Goal: Task Accomplishment & Management: Manage account settings

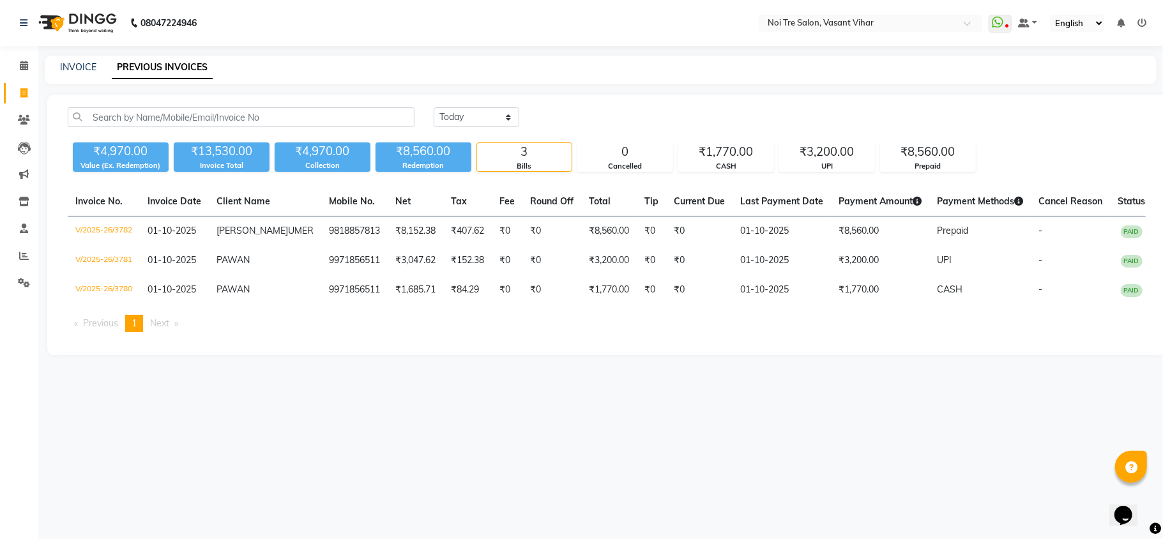
click at [74, 59] on div "INVOICE PREVIOUS INVOICES" at bounding box center [601, 70] width 1112 height 29
click at [75, 64] on link "INVOICE" at bounding box center [78, 66] width 36 height 11
select select "3944"
select select "service"
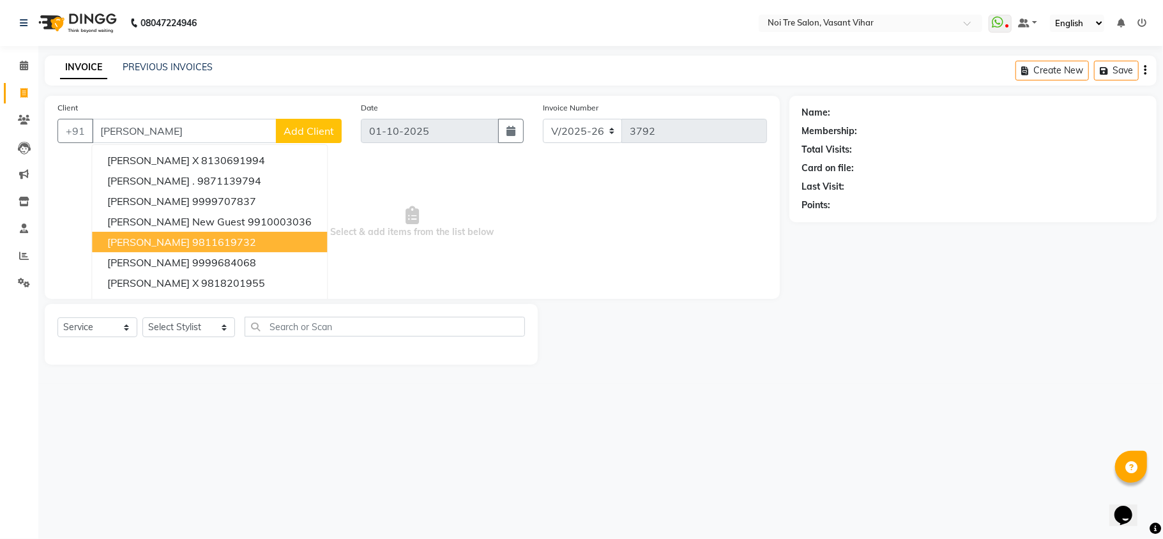
click at [248, 239] on ngb-highlight "9811619732" at bounding box center [224, 242] width 64 height 13
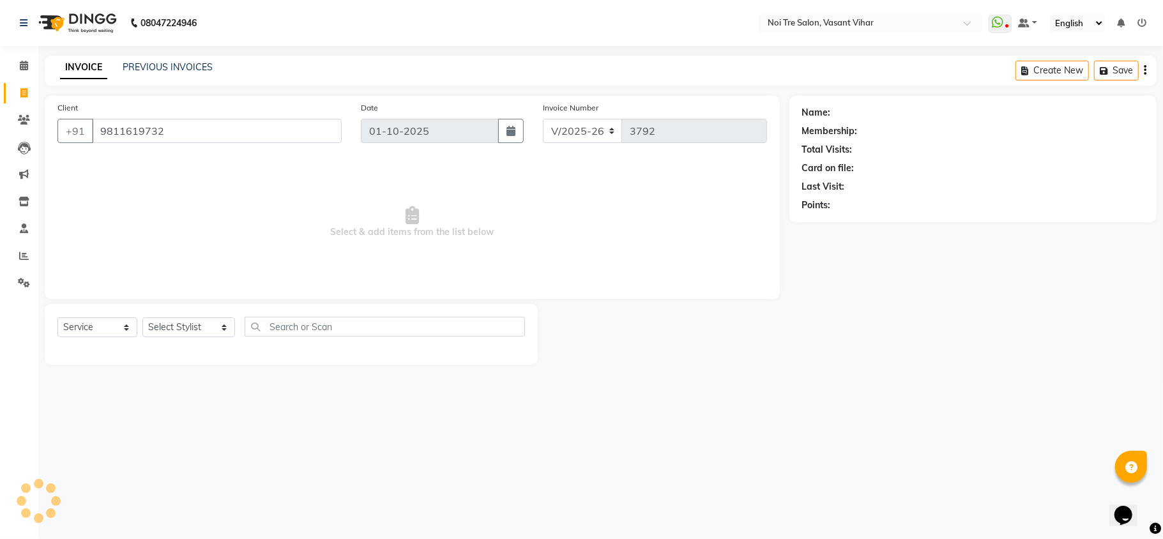
type input "9811619732"
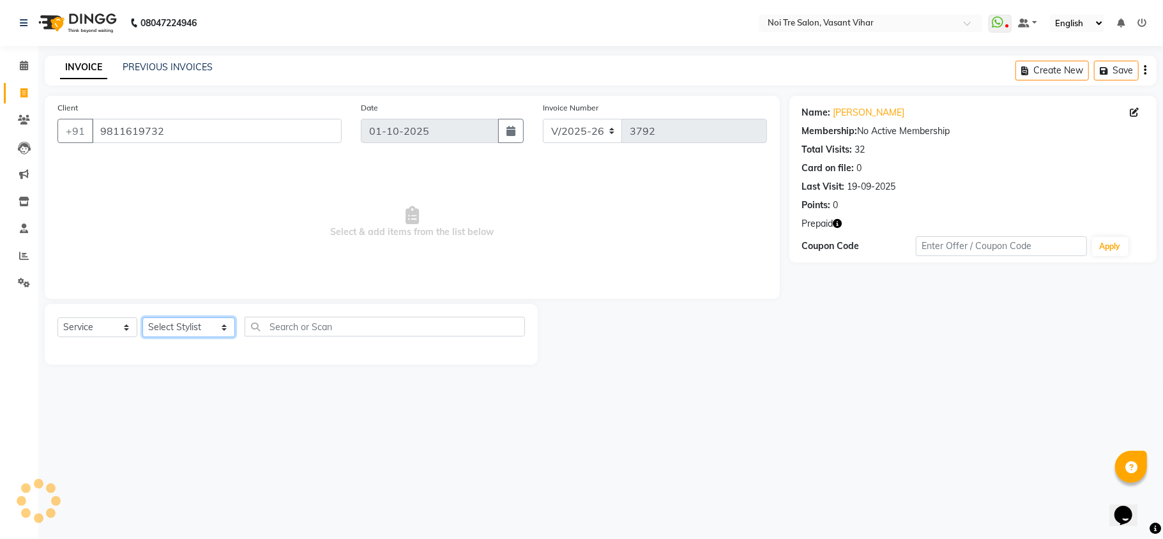
click at [176, 328] on select "Select Stylist Abhishek AMARNATH Asif DANISH(PUNJABI BAGH) DHARAM FAIZAN GEETA …" at bounding box center [188, 327] width 93 height 20
click at [142, 317] on select "Select Stylist Abhishek AMARNATH Asif DANISH(PUNJABI BAGH) DHARAM FAIZAN GEETA …" at bounding box center [188, 327] width 93 height 20
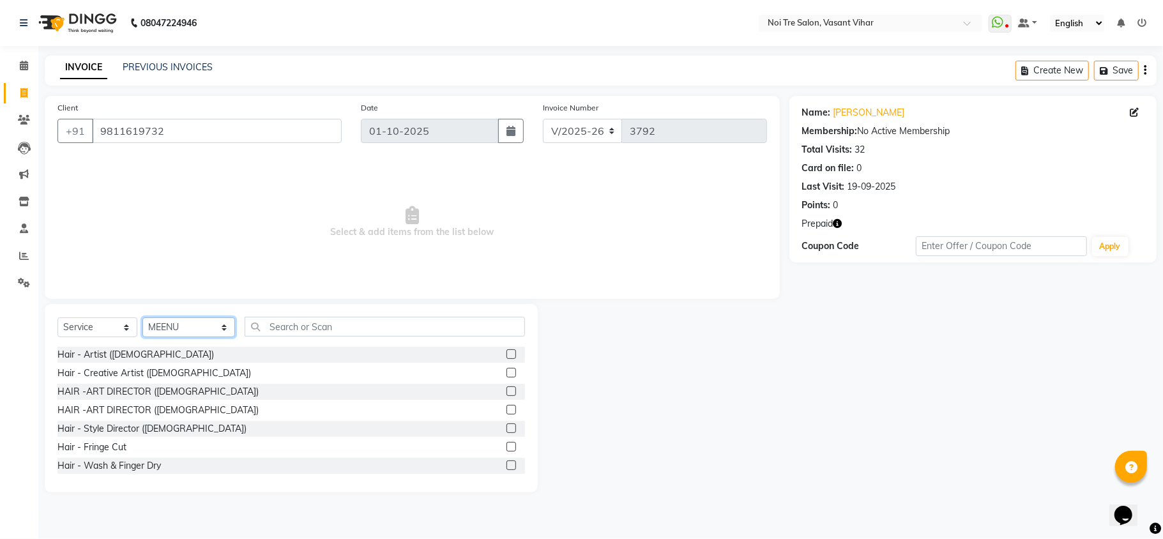
click at [195, 318] on select "Select Stylist Abhishek AMARNATH Asif DANISH(PUNJABI BAGH) DHARAM FAIZAN GEETA …" at bounding box center [188, 327] width 93 height 20
select select "20382"
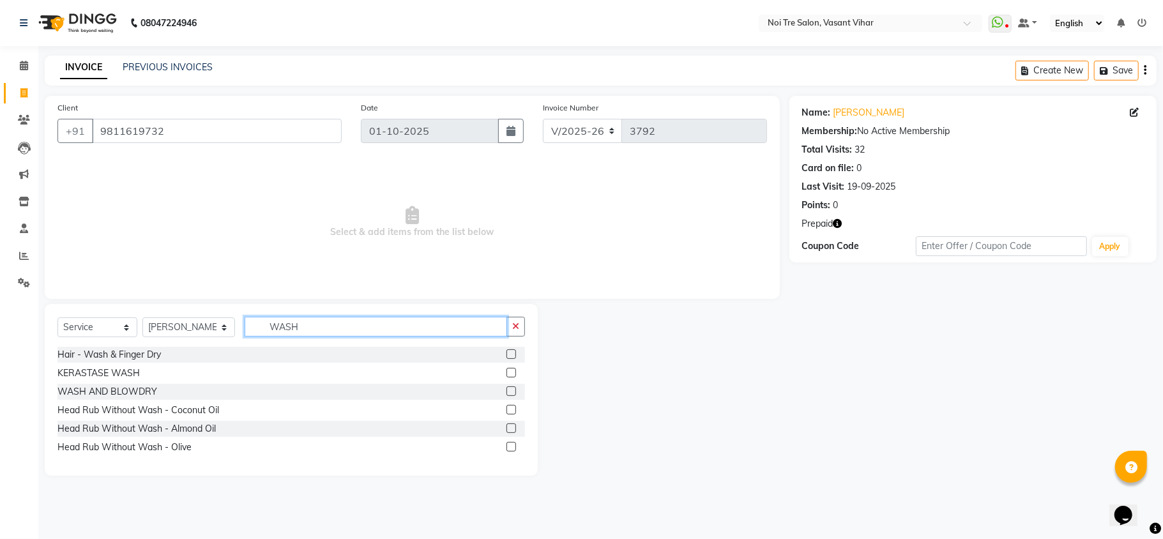
type input "WASH"
click at [508, 353] on label at bounding box center [512, 354] width 10 height 10
click at [508, 353] on input "checkbox" at bounding box center [511, 355] width 8 height 8
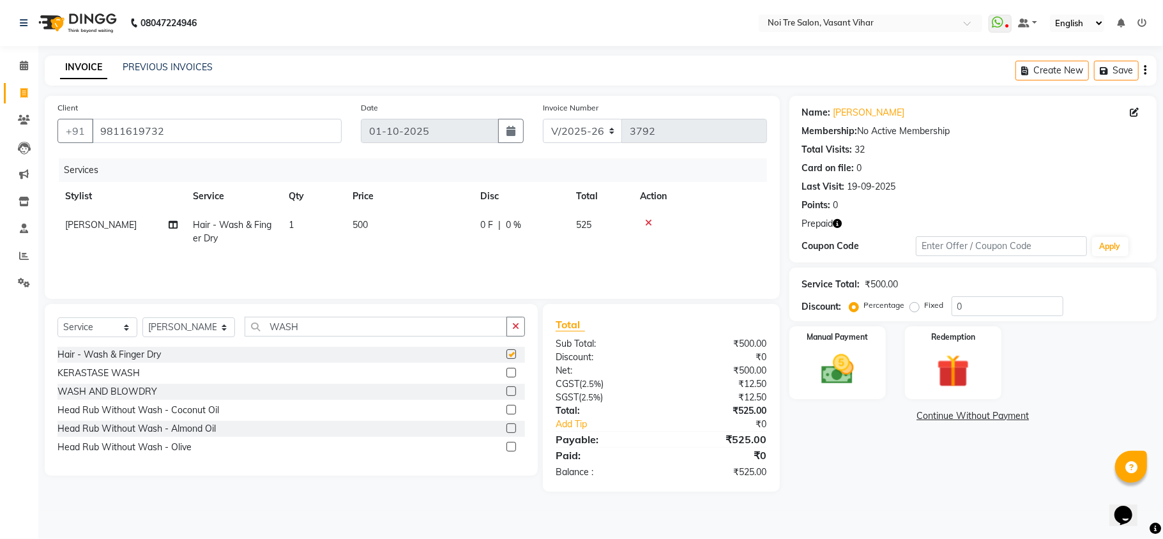
checkbox input "false"
click at [464, 236] on td "500" at bounding box center [409, 232] width 128 height 42
select select "20382"
click at [902, 466] on div "Name: Sakshi Suriya Kiran Membership: No Active Membership Total Visits: 32 Car…" at bounding box center [977, 294] width 377 height 396
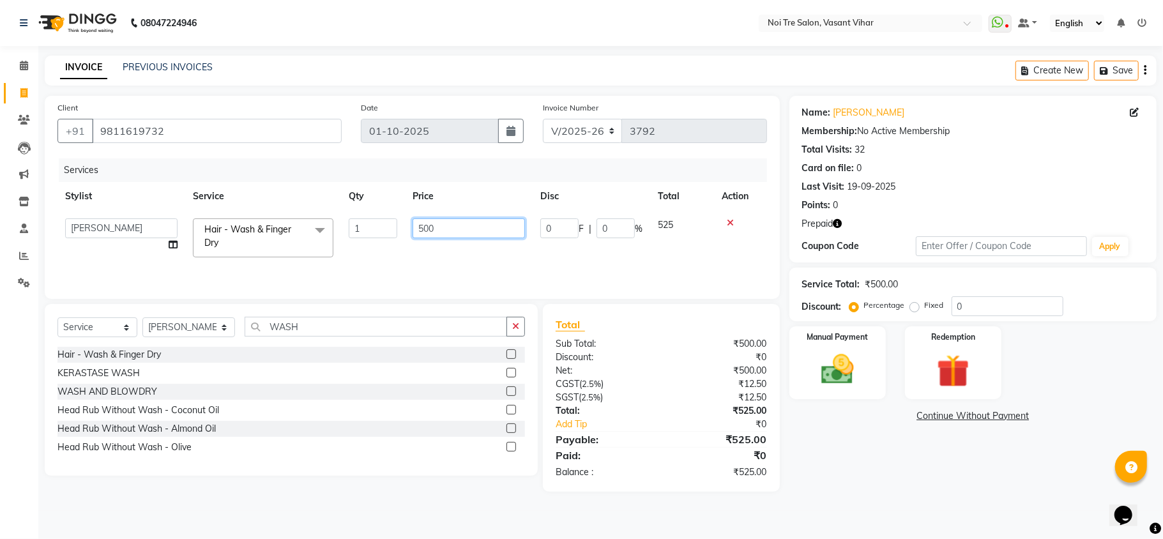
click at [491, 249] on td "500" at bounding box center [469, 238] width 128 height 54
drag, startPoint x: 496, startPoint y: 224, endPoint x: 271, endPoint y: 239, distance: 225.4
click at [275, 239] on tr "Abhishek AMARNATH Asif DANISH(PUNJABI BAGH) DHARAM FAIZAN GEETA Kamal Karan PDC…" at bounding box center [412, 238] width 710 height 54
type input "600"
click at [567, 254] on div "Services Stylist Service Qty Price Disc Total Action Abhishek AMARNATH Asif DAN…" at bounding box center [412, 222] width 710 height 128
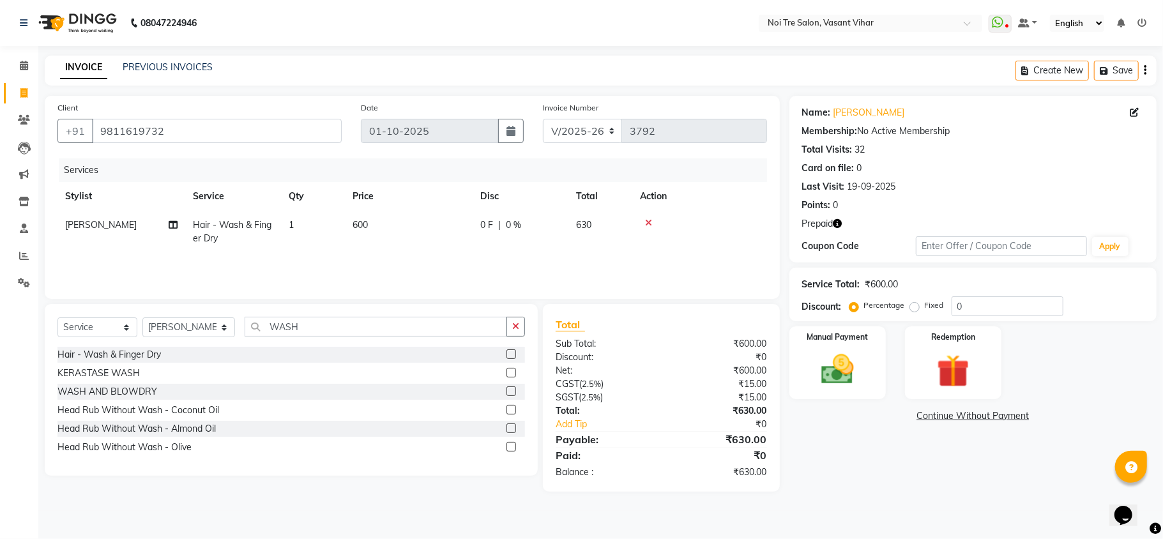
click at [881, 448] on div "Name: Sakshi Suriya Kiran Membership: No Active Membership Total Visits: 32 Car…" at bounding box center [977, 294] width 377 height 396
click at [925, 307] on label "Fixed" at bounding box center [934, 305] width 19 height 11
click at [915, 307] on input "Fixed" at bounding box center [917, 305] width 9 height 9
radio input "true"
drag, startPoint x: 946, startPoint y: 301, endPoint x: 911, endPoint y: 295, distance: 35.7
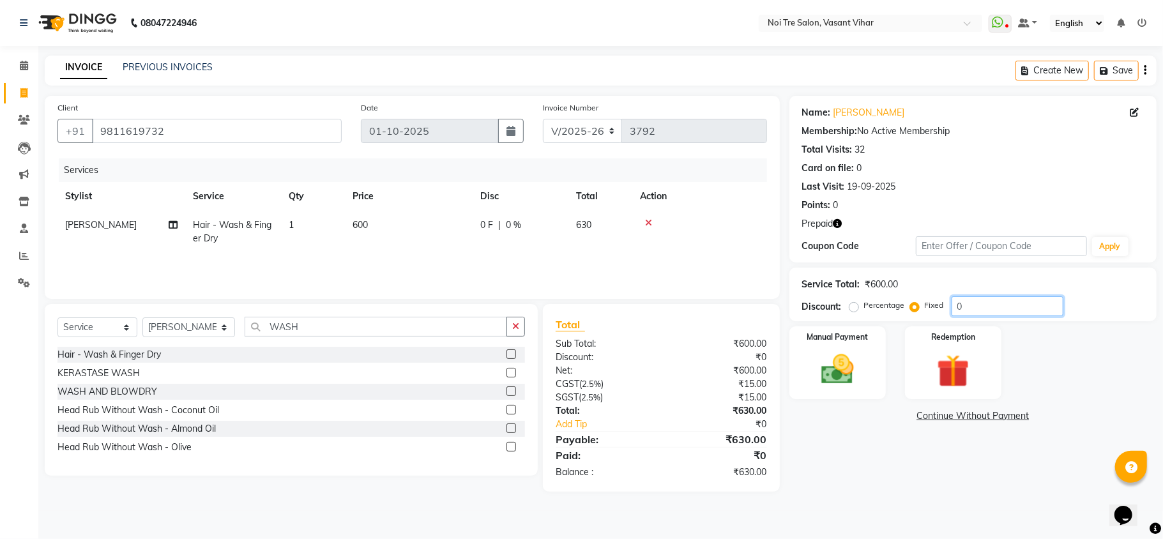
click at [926, 299] on div "Percentage Fixed 0" at bounding box center [957, 306] width 211 height 20
type input "30"
click at [870, 486] on div "Name: Sakshi Suriya Kiran Membership: No Active Membership Total Visits: 32 Car…" at bounding box center [977, 294] width 377 height 396
drag, startPoint x: 1007, startPoint y: 305, endPoint x: 788, endPoint y: 281, distance: 221.1
click at [796, 282] on div "Service Total: ₹600.00 Discount: Percentage Fixed 30" at bounding box center [972, 295] width 367 height 54
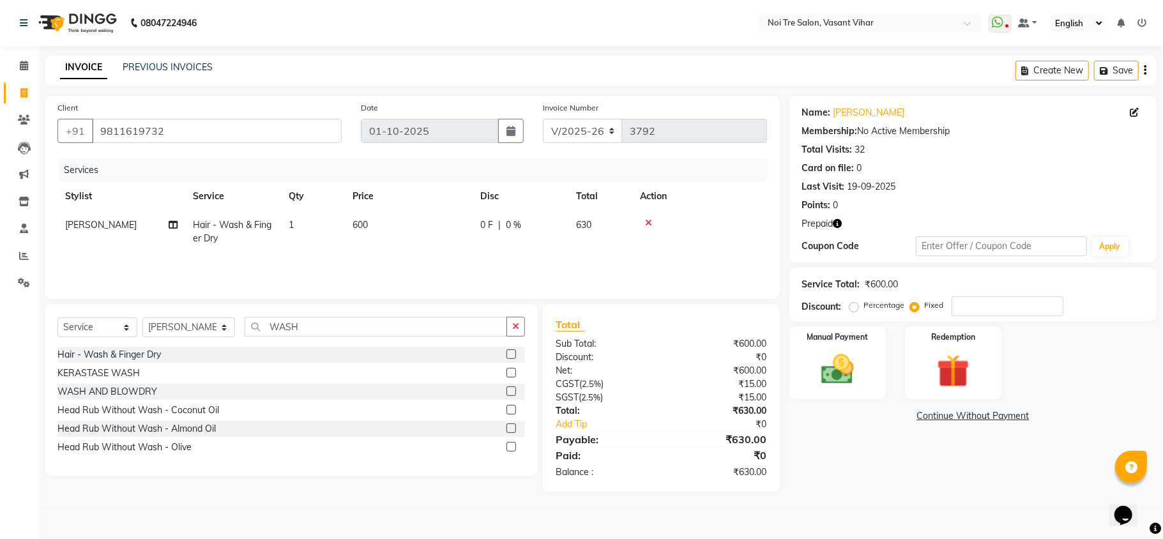
click at [422, 243] on td "600" at bounding box center [409, 232] width 128 height 42
select select "20382"
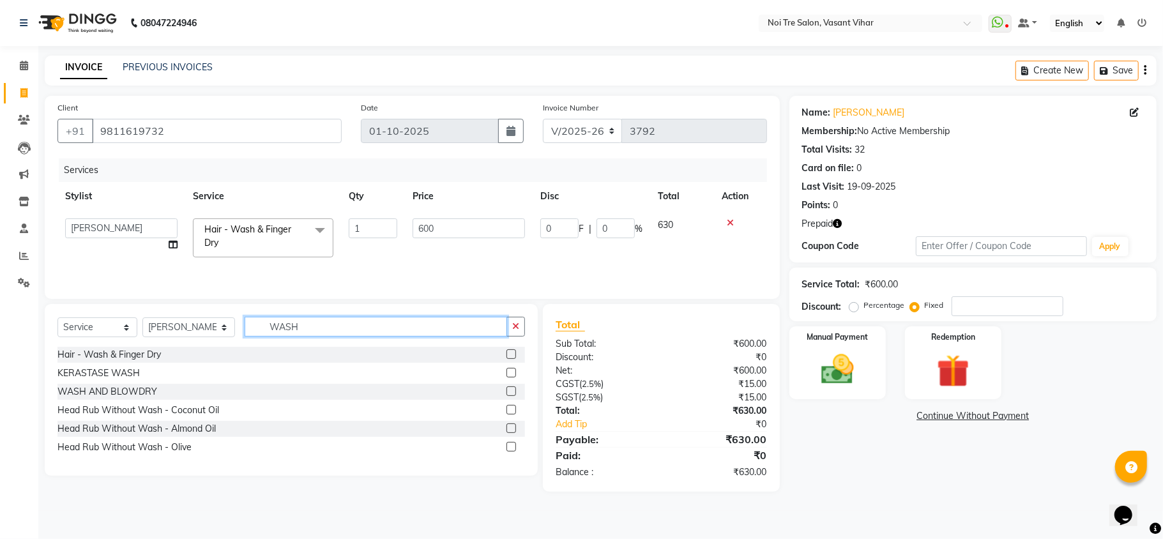
drag, startPoint x: 300, startPoint y: 323, endPoint x: 51, endPoint y: 254, distance: 257.9
click at [51, 254] on div "Client +91 9811619732 Date 01-10-2025 Invoice Number V/2025 V/2025-26 3792 Serv…" at bounding box center [412, 294] width 754 height 396
type input "W"
type input "ARM"
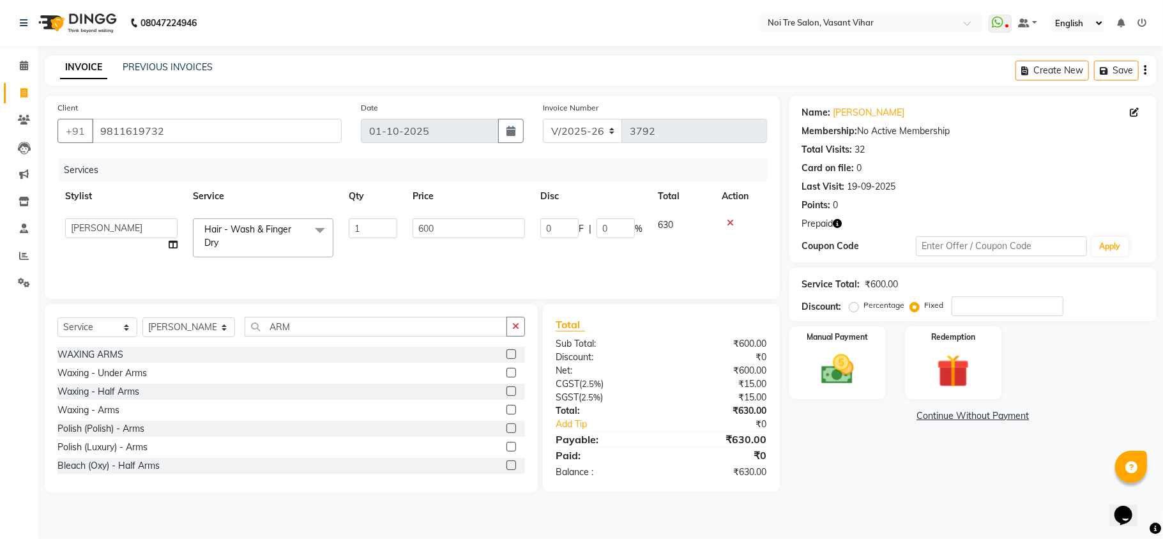
click at [507, 412] on label at bounding box center [512, 410] width 10 height 10
click at [507, 412] on input "checkbox" at bounding box center [511, 410] width 8 height 8
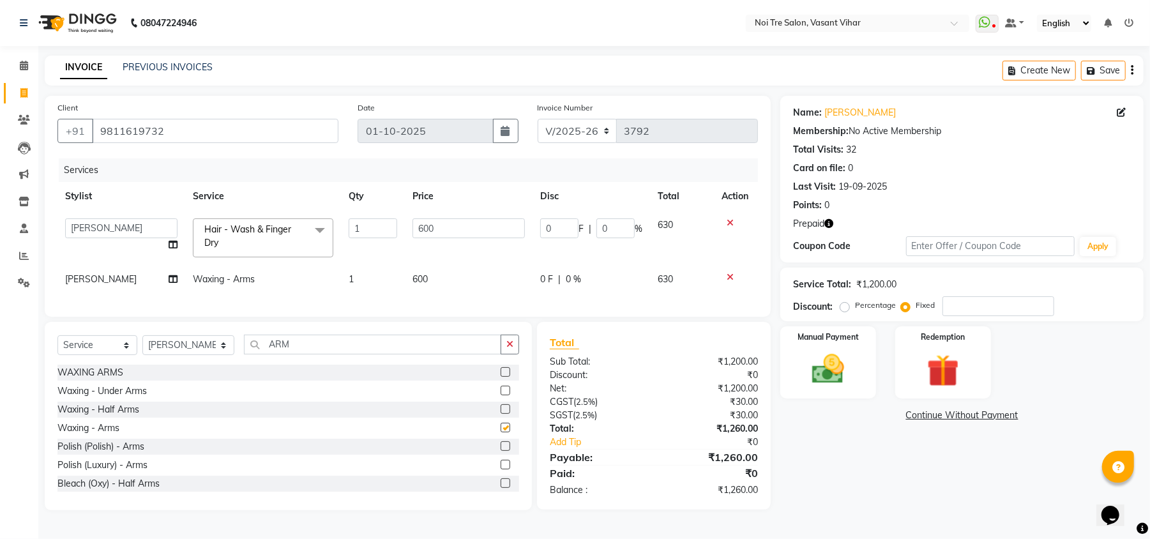
checkbox input "false"
drag, startPoint x: 376, startPoint y: 356, endPoint x: 38, endPoint y: 333, distance: 338.0
click at [38, 333] on div "Client +91 9811619732 Date 01-10-2025 Invoice Number V/2025 V/2025-26 3792 Serv…" at bounding box center [407, 303] width 745 height 415
type input "LEGS"
click at [501, 414] on label at bounding box center [506, 409] width 10 height 10
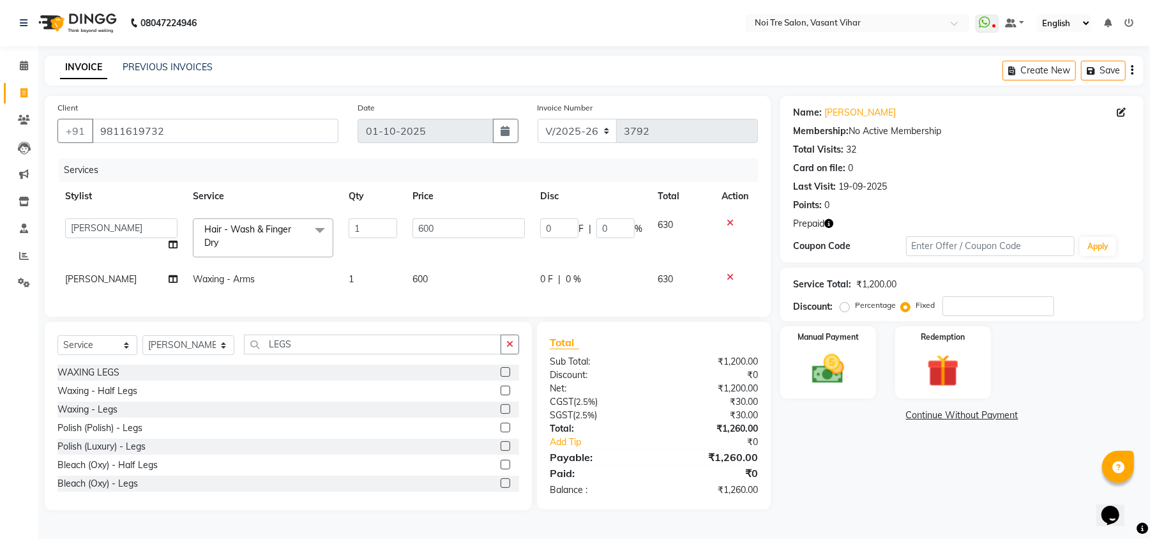
click at [501, 414] on input "checkbox" at bounding box center [505, 410] width 8 height 8
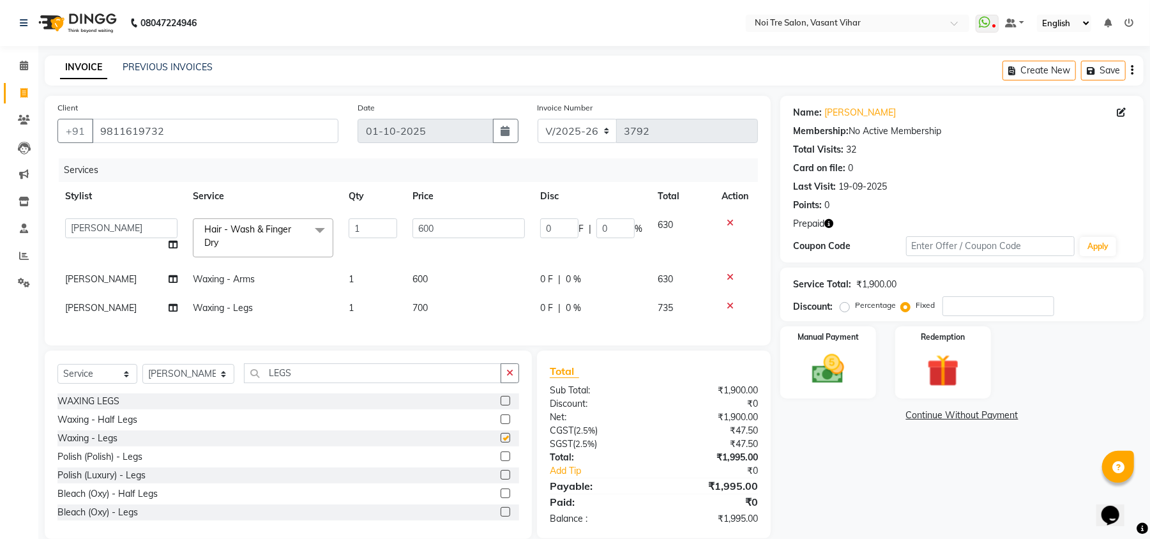
checkbox input "false"
click at [471, 287] on td "600" at bounding box center [469, 279] width 128 height 29
select select "20382"
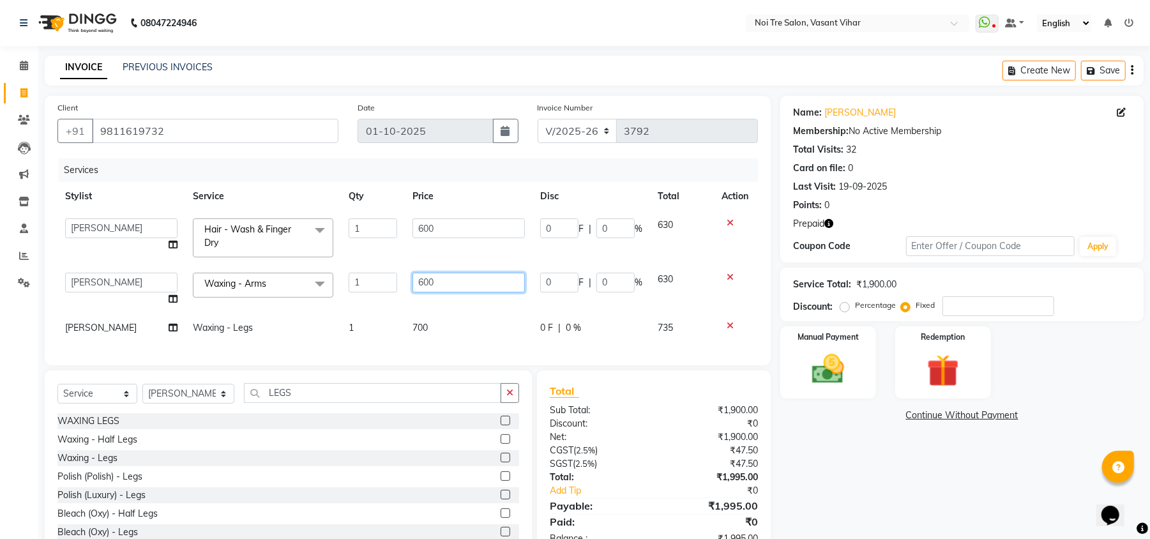
drag, startPoint x: 489, startPoint y: 282, endPoint x: 200, endPoint y: 243, distance: 291.9
click at [200, 243] on tbody "Abhishek AMARNATH Asif DANISH(PUNJABI BAGH) DHARAM FAIZAN GEETA Kamal Karan PDC…" at bounding box center [407, 277] width 701 height 132
type input "1000"
click at [451, 310] on tbody "Abhishek AMARNATH Asif DANISH(PUNJABI BAGH) DHARAM FAIZAN GEETA Kamal Karan PDC…" at bounding box center [407, 277] width 701 height 132
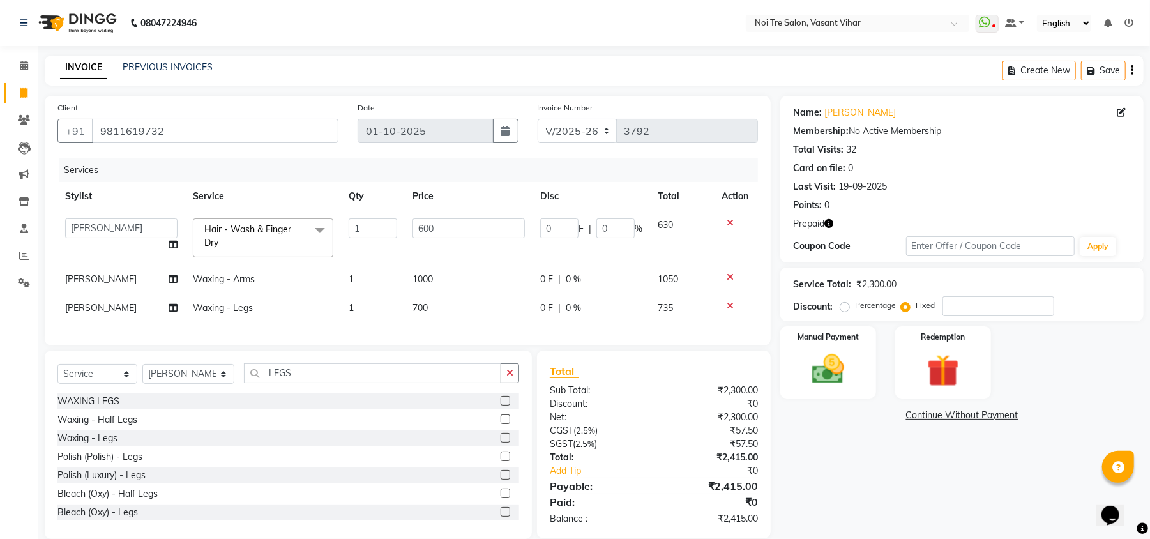
click at [464, 304] on td "700" at bounding box center [469, 308] width 128 height 29
select select "20382"
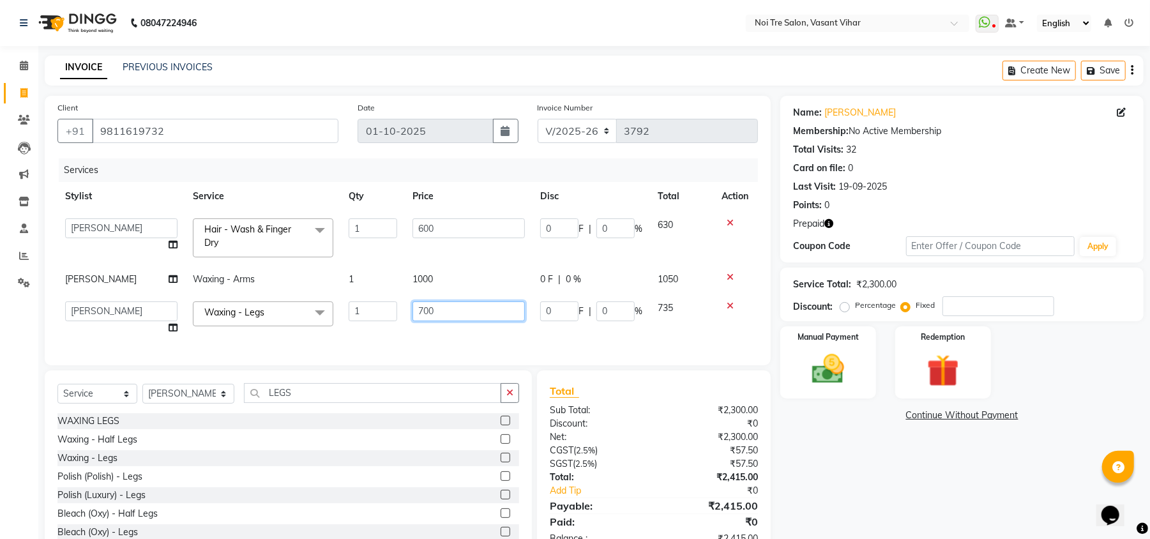
drag, startPoint x: 482, startPoint y: 304, endPoint x: 302, endPoint y: 310, distance: 179.6
click at [302, 310] on tr "Abhishek AMARNATH Asif DANISH(PUNJABI BAGH) DHARAM FAIZAN GEETA Kamal Karan PDC…" at bounding box center [407, 318] width 701 height 49
type input "1000"
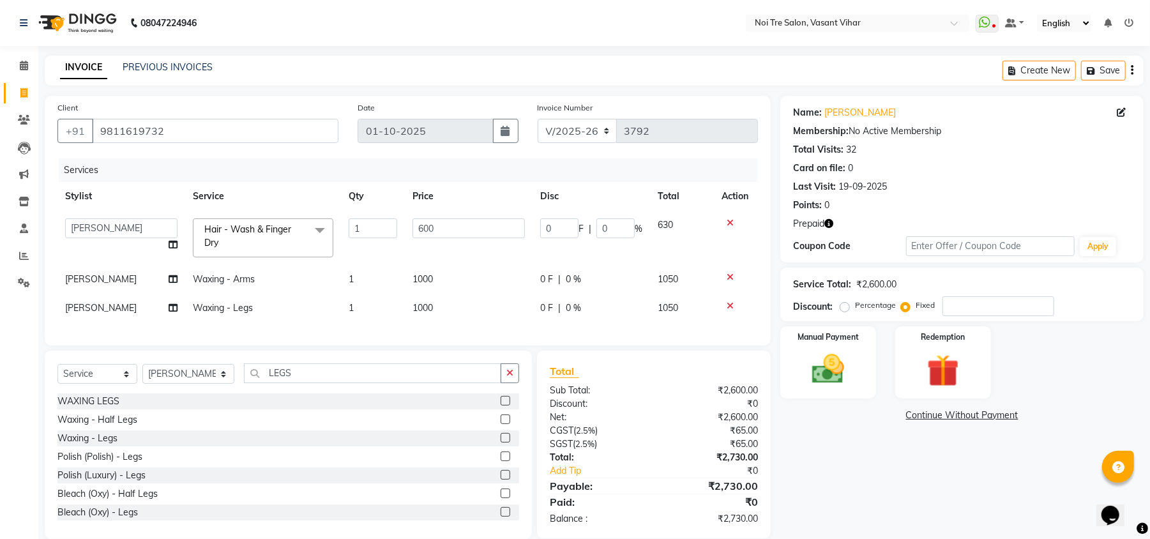
click at [382, 333] on div "Services Stylist Service Qty Price Disc Total Action Abhishek AMARNATH Asif DAN…" at bounding box center [407, 245] width 701 height 174
click at [56, 280] on div "Client +91 9811619732 Date 01-10-2025 Invoice Number V/2025 V/2025-26 3792 Serv…" at bounding box center [408, 221] width 726 height 250
click at [89, 276] on span "[PERSON_NAME]" at bounding box center [101, 278] width 72 height 11
select select "20382"
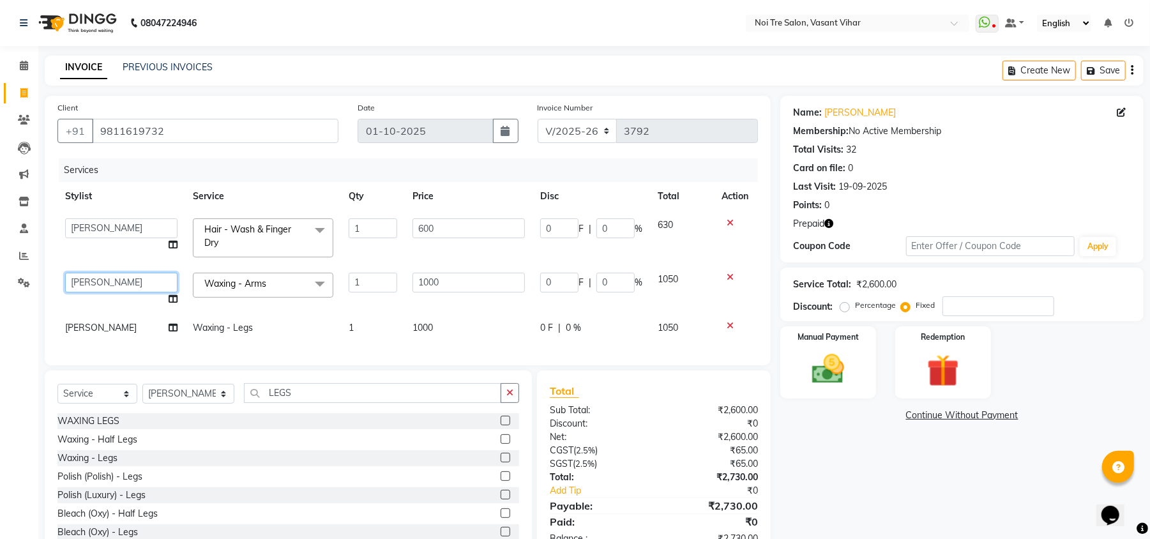
click at [89, 276] on select "Abhishek AMARNATH Asif DANISH(PUNJABI BAGH) DHARAM FAIZAN GEETA Kamal Karan PDC…" at bounding box center [121, 283] width 112 height 20
select select "38778"
click at [90, 341] on td "[PERSON_NAME]" at bounding box center [121, 328] width 128 height 29
select select "20382"
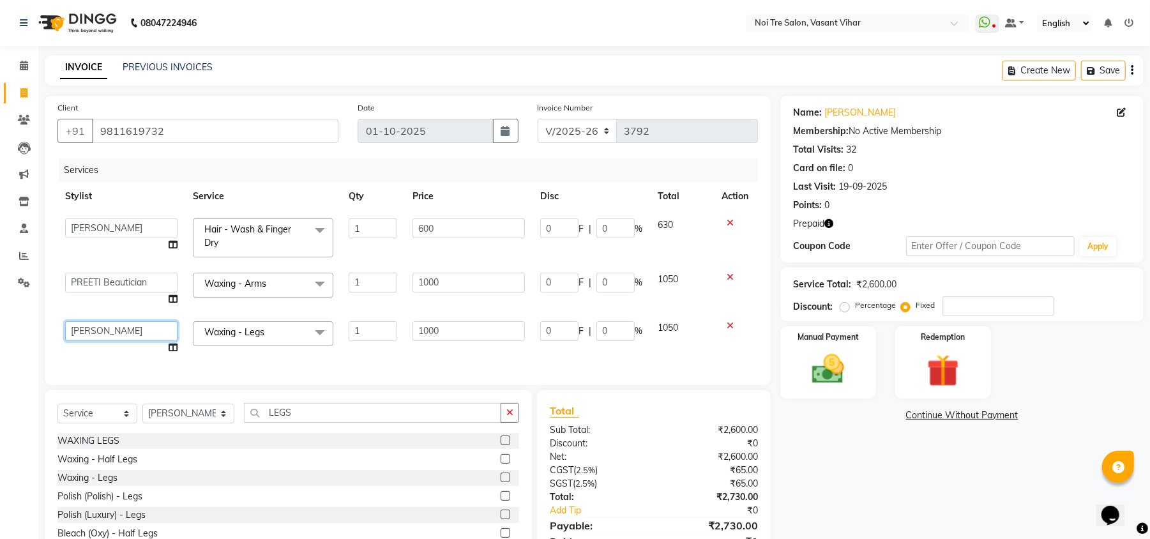
click at [92, 338] on select "Abhishek AMARNATH Asif DANISH(PUNJABI BAGH) DHARAM FAIZAN GEETA Kamal Karan PDC…" at bounding box center [121, 331] width 112 height 20
select select "38778"
click at [859, 452] on div "Name: Sakshi Suriya Kiran Membership: No Active Membership Total Visits: 32 Car…" at bounding box center [967, 337] width 373 height 483
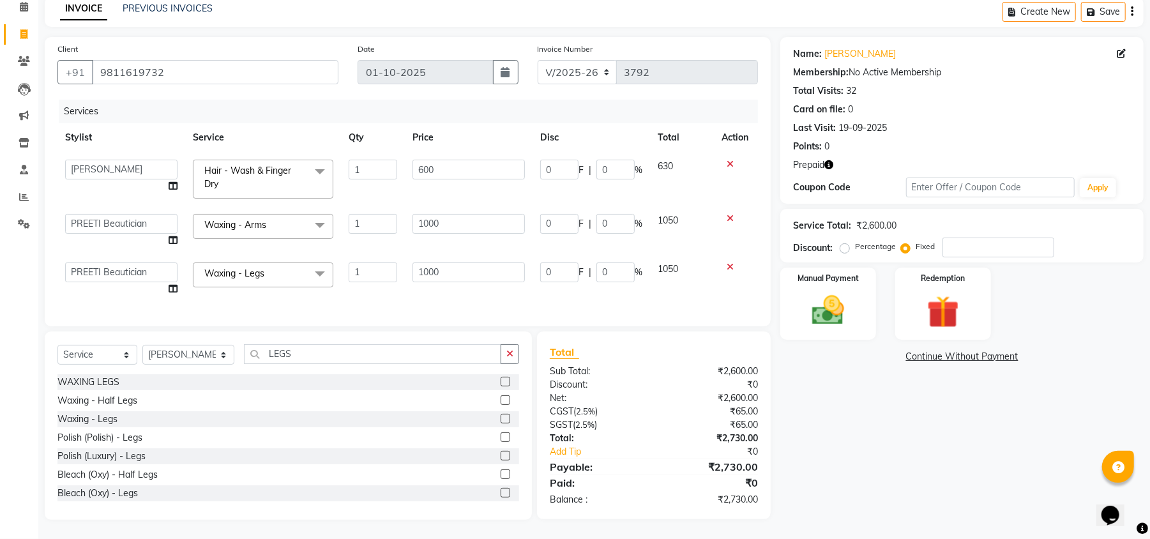
click at [982, 408] on div "Name: Sakshi Suriya Kiran Membership: No Active Membership Total Visits: 32 Car…" at bounding box center [967, 278] width 373 height 483
click at [967, 238] on input "number" at bounding box center [999, 248] width 112 height 20
type input "3"
type input "0.69"
type input "0.12"
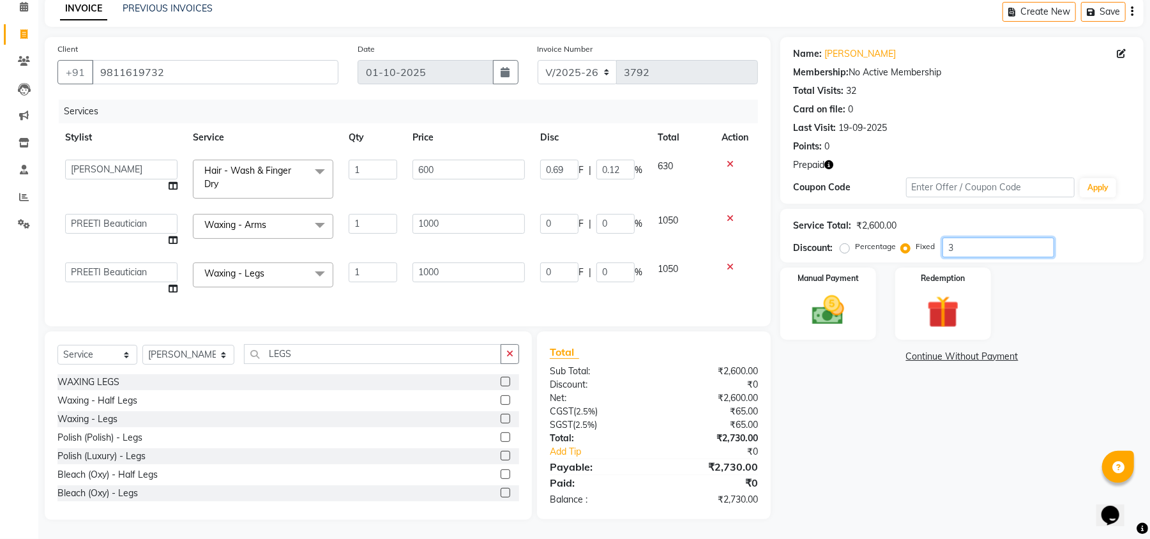
type input "1.15"
type input "0.11"
type input "1.15"
type input "0.11"
type input "30"
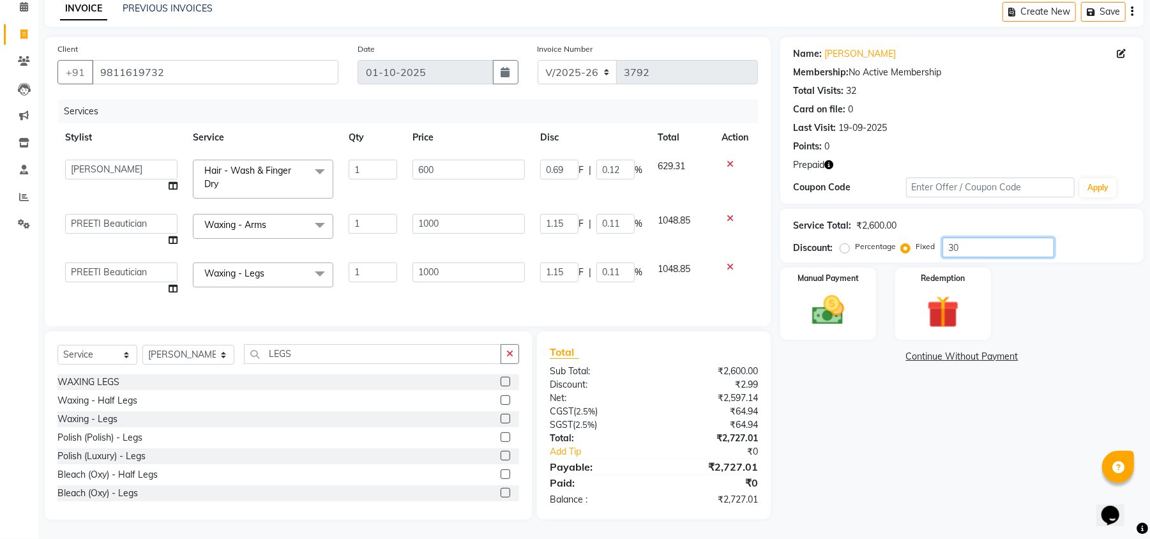
type input "6.92"
type input "1.15"
type input "11.54"
type input "1.15"
type input "11.54"
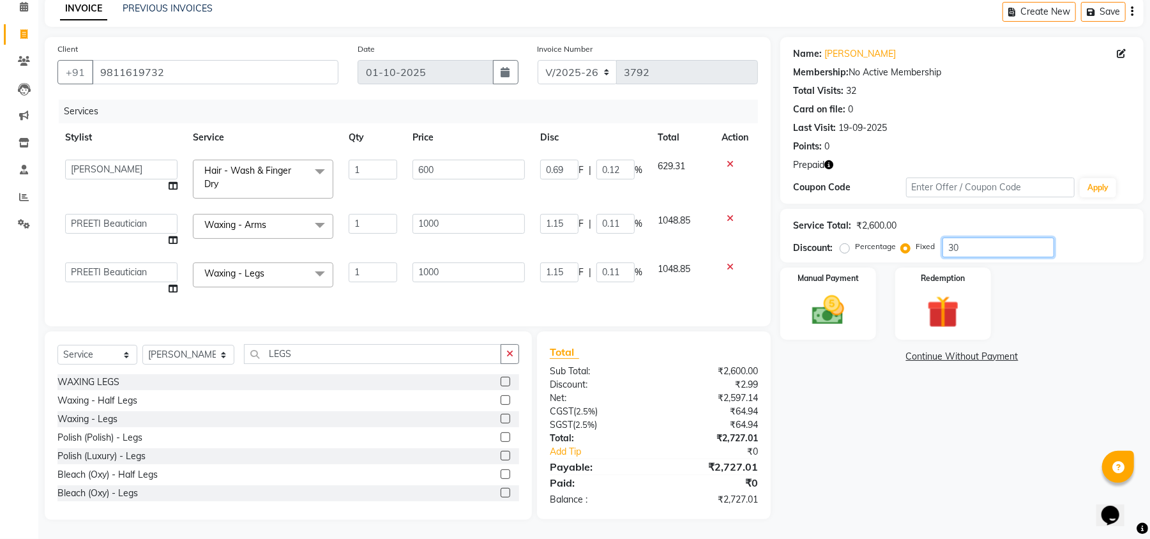
type input "1.15"
type input "30"
click at [892, 47] on link "[PERSON_NAME]" at bounding box center [861, 53] width 72 height 13
drag, startPoint x: 457, startPoint y: 263, endPoint x: 206, endPoint y: 193, distance: 261.3
click at [271, 213] on tbody "Abhishek AMARNATH Asif DANISH(PUNJABI BAGH) DHARAM FAIZAN GEETA Kamal Karan PDC…" at bounding box center [407, 227] width 701 height 151
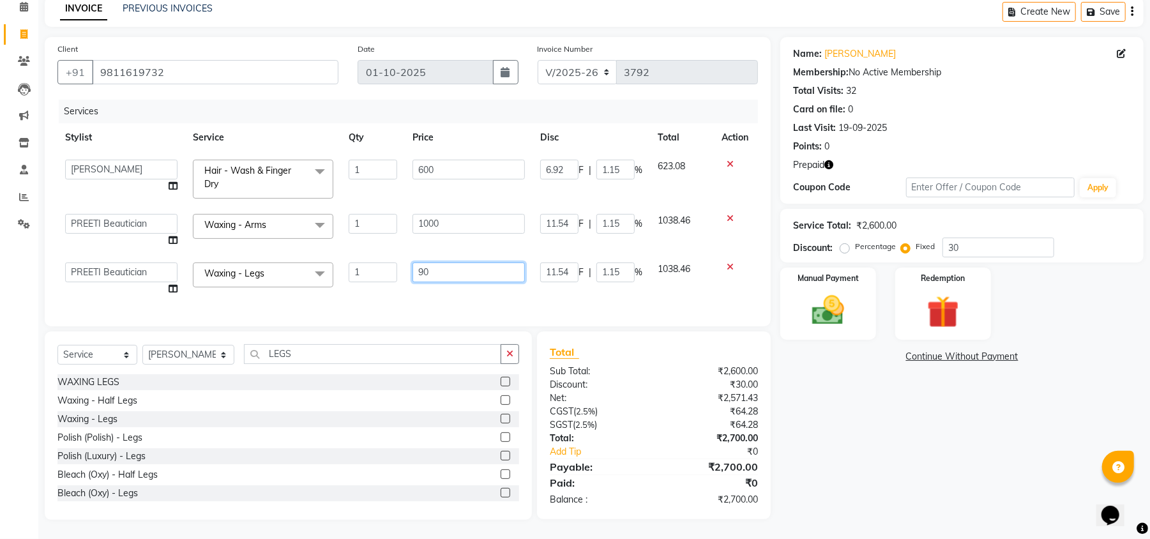
type input "900"
type input "7.2"
type input "1.2"
type input "12"
type input "1.2"
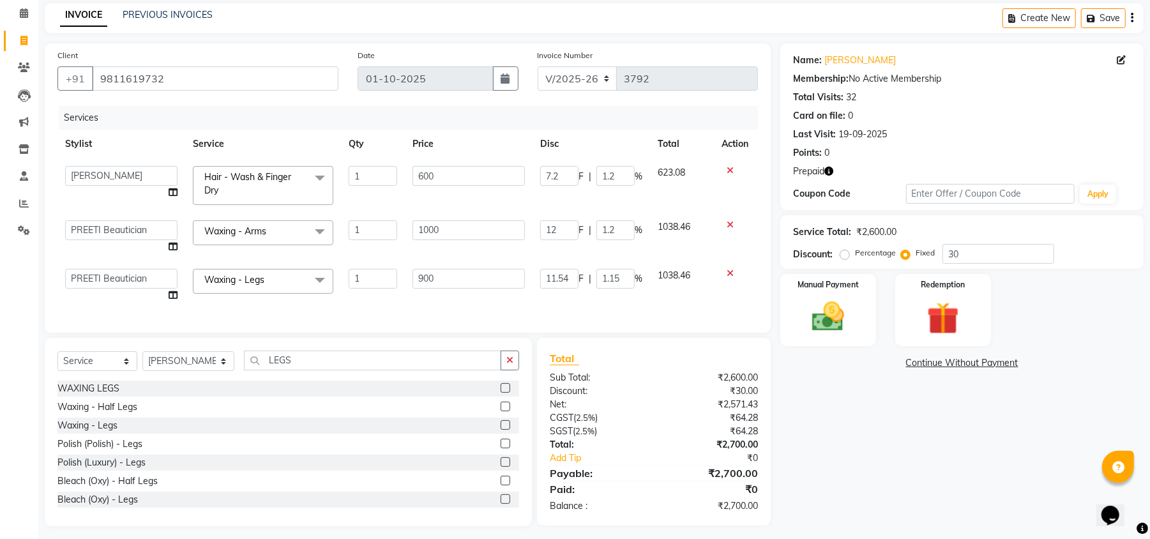
click at [547, 285] on td "11.54 F | 1.15 %" at bounding box center [592, 285] width 118 height 49
select select "38778"
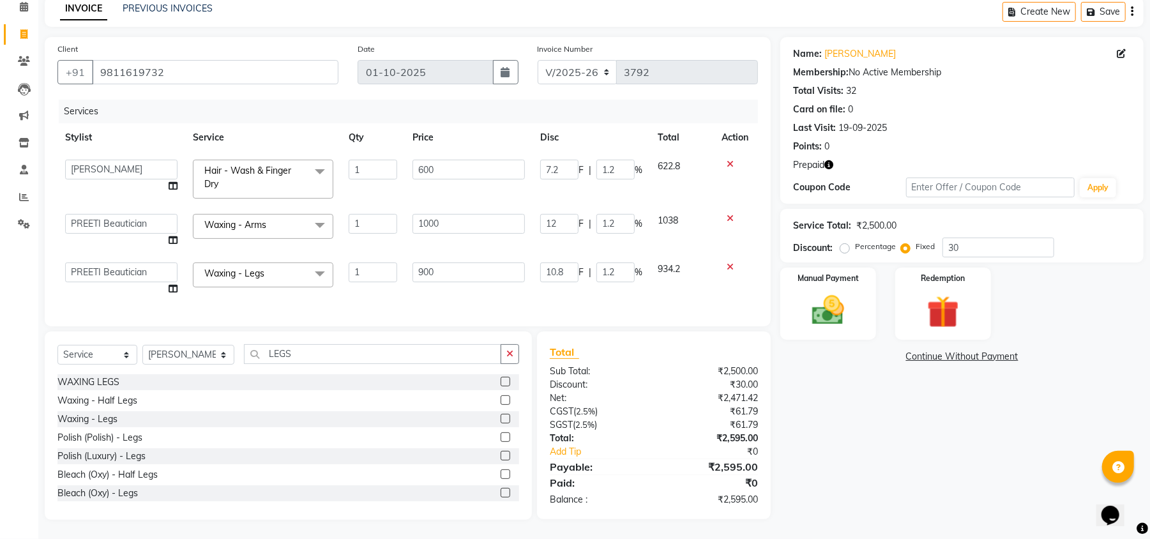
click at [894, 422] on div "Name: Sakshi Suriya Kiran Membership: No Active Membership Total Visits: 32 Car…" at bounding box center [967, 278] width 373 height 483
drag, startPoint x: 975, startPoint y: 232, endPoint x: 836, endPoint y: 231, distance: 138.6
click at [836, 238] on div "Discount: Percentage Fixed 30" at bounding box center [962, 248] width 338 height 20
click at [832, 160] on icon "button" at bounding box center [829, 164] width 9 height 9
click at [917, 415] on div "Name: Sakshi Suriya Kiran Membership: No Active Membership Total Visits: 32 Car…" at bounding box center [967, 278] width 373 height 483
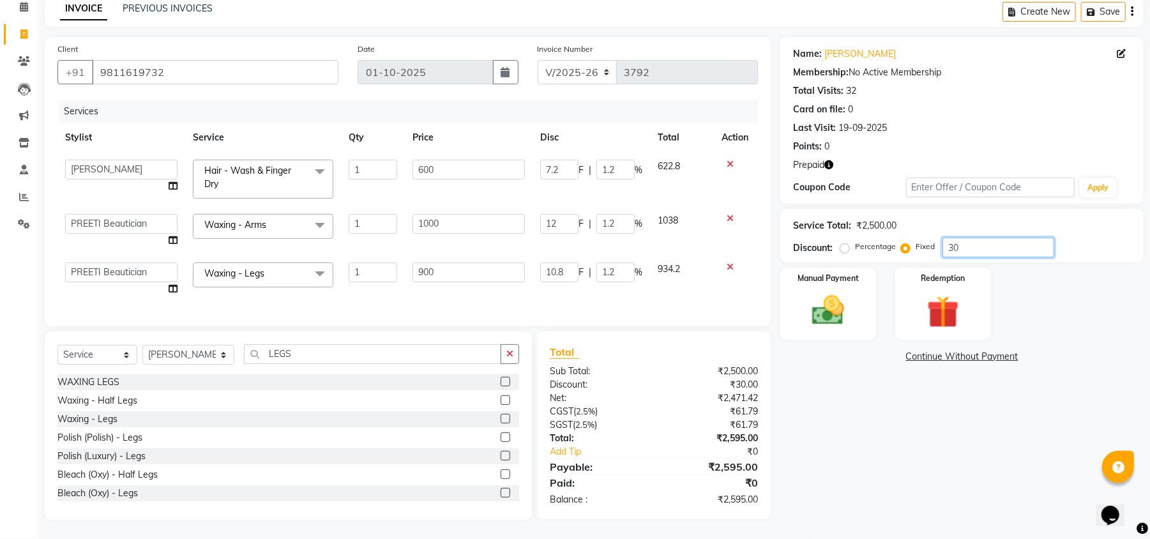
drag, startPoint x: 981, startPoint y: 239, endPoint x: 726, endPoint y: 202, distance: 258.2
click at [728, 202] on div "Client +91 9811619732 Date 01-10-2025 Invoice Number V/2025 V/2025-26 3792 Serv…" at bounding box center [594, 278] width 1118 height 483
type input "9"
type input "2.16"
type input "0.36"
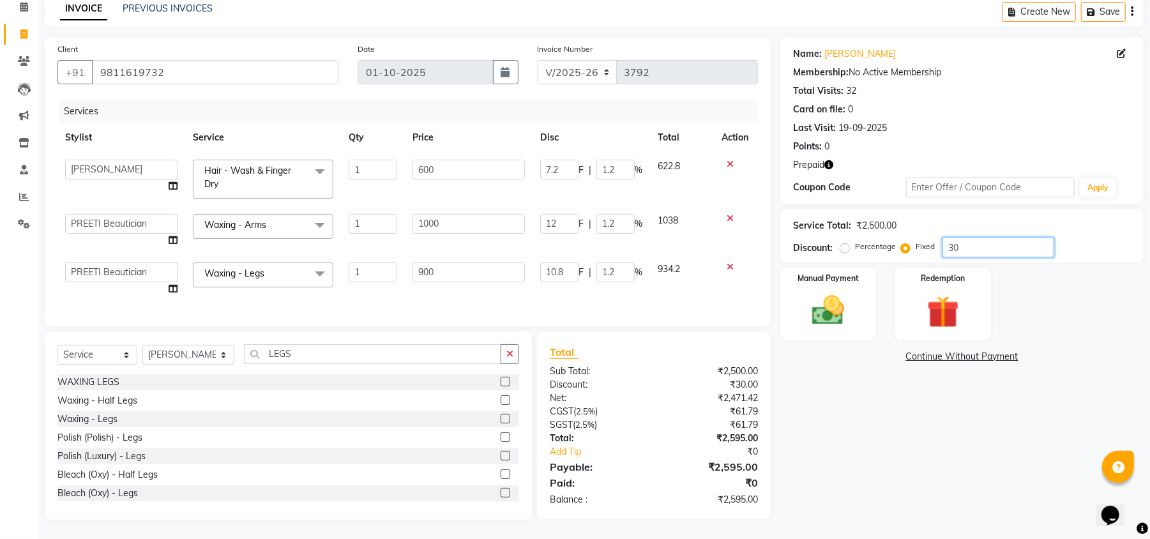
type input "3.6"
type input "0.36"
type input "3.24"
type input "0.36"
type input "95"
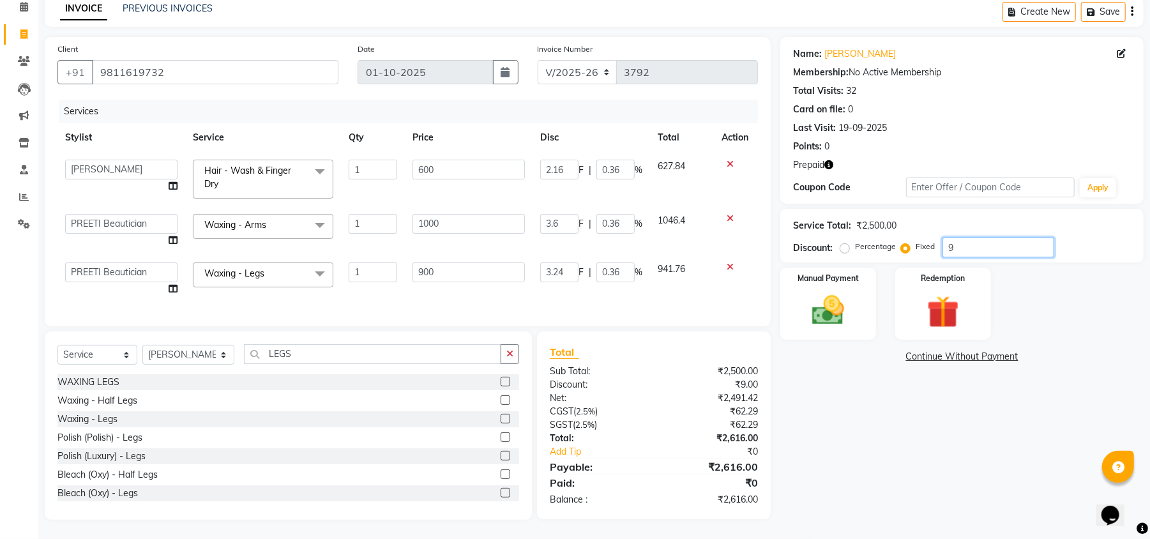
type input "22.8"
type input "3.8"
type input "38"
type input "3.8"
type input "34.2"
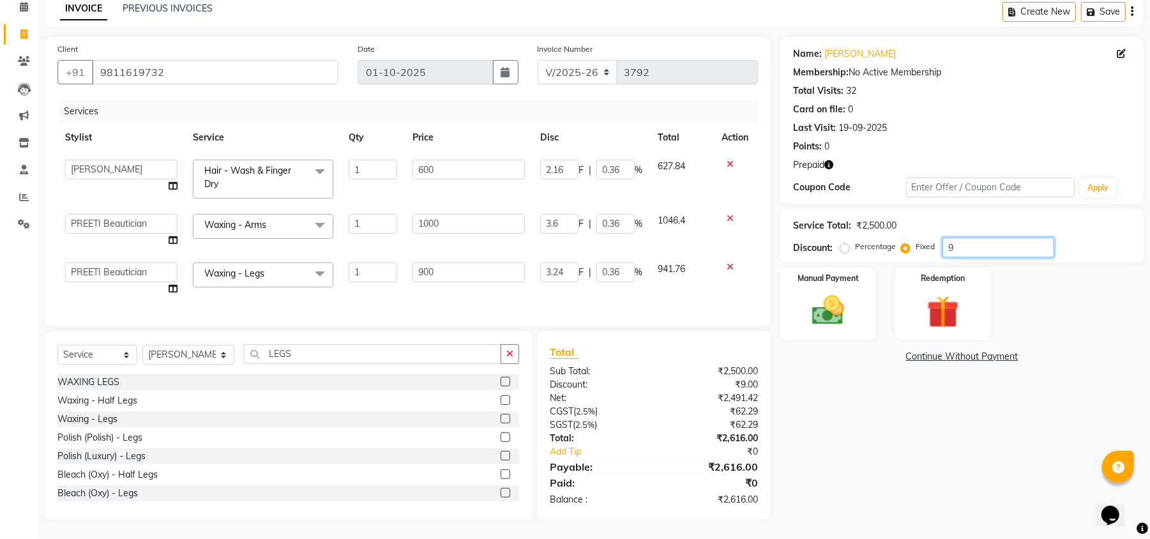
type input "3.8"
type input "9"
type input "2.16"
type input "0.36"
type input "3.6"
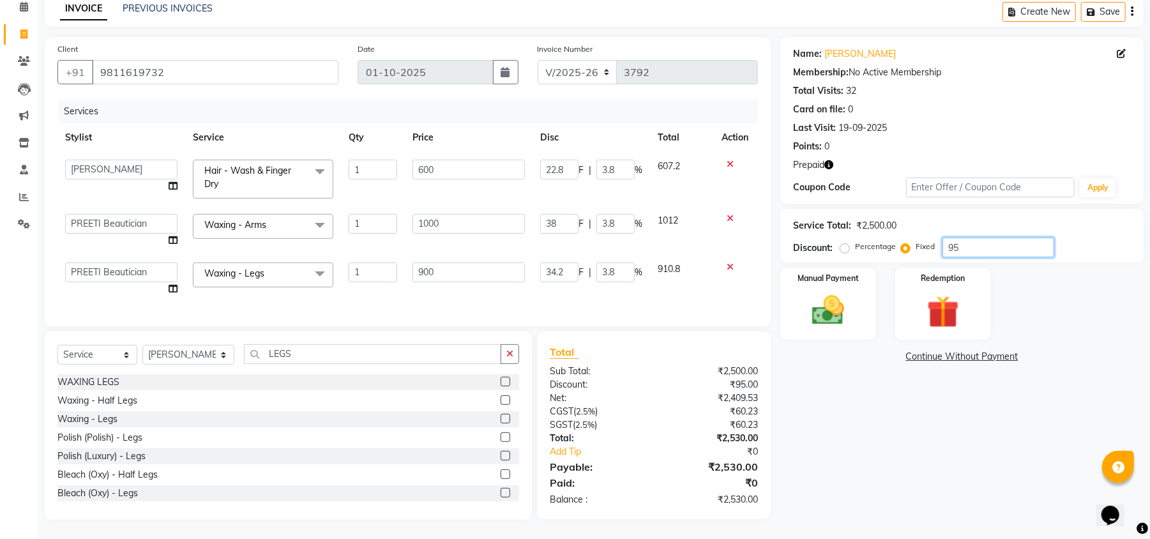
type input "0.36"
type input "3.24"
type input "0.36"
type input "0"
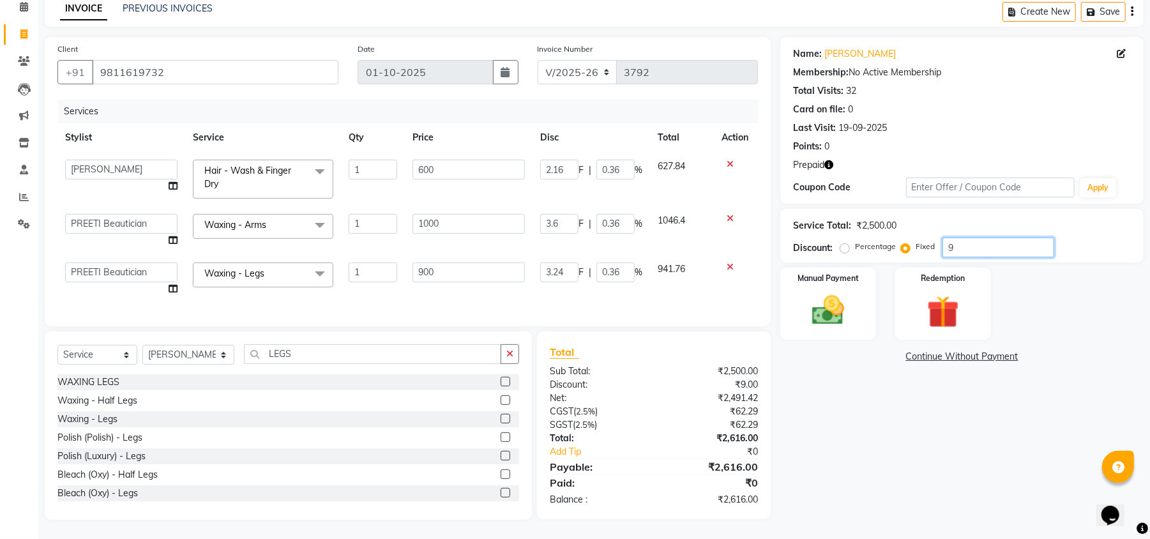
type input "0"
click at [913, 435] on div "Name: Sakshi Suriya Kiran Membership: No Active Membership Total Visits: 32 Car…" at bounding box center [967, 278] width 373 height 483
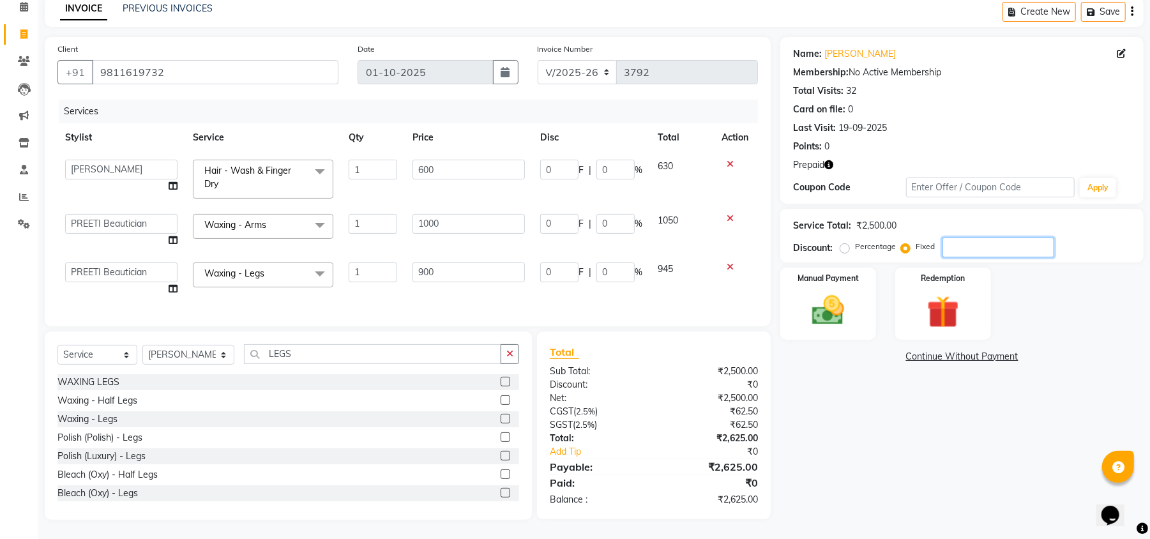
click at [977, 238] on input "number" at bounding box center [999, 248] width 112 height 20
type input "2"
type input "0.48"
type input "0.08"
type input "0.8"
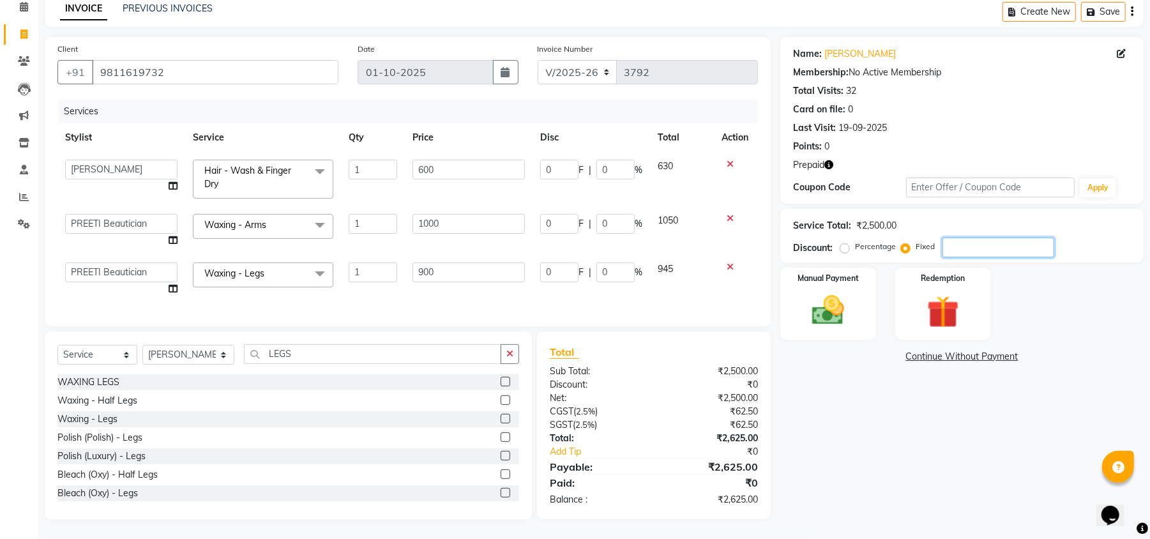
type input "0.08"
type input "0.72"
type input "0.08"
type input "25"
type input "6"
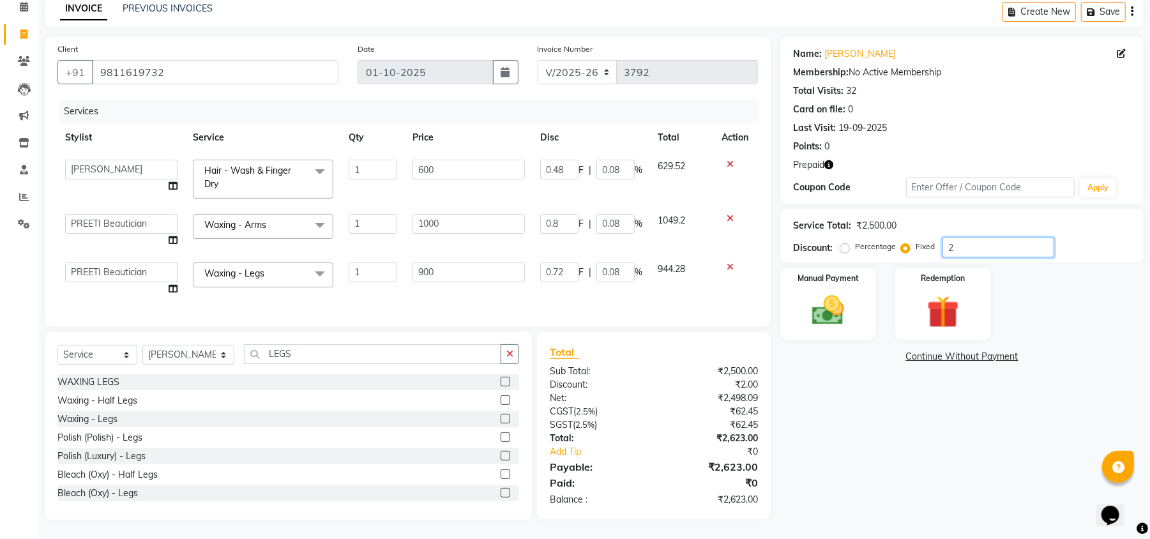
type input "1"
type input "10"
type input "1"
type input "9"
type input "1"
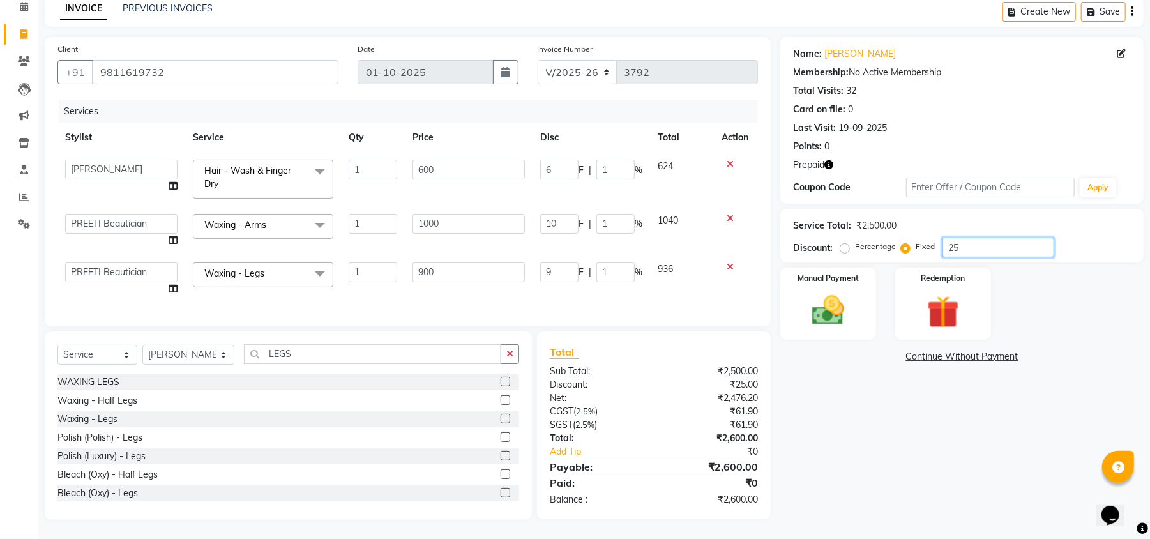
type input "25"
click at [946, 441] on div "Name: Sakshi Suriya Kiran Membership: No Active Membership Total Visits: 32 Car…" at bounding box center [967, 278] width 373 height 483
click at [854, 455] on div "Name: Sakshi Suriya Kiran Membership: No Active Membership Total Visits: 32 Car…" at bounding box center [967, 278] width 373 height 483
click at [963, 271] on label "Redemption" at bounding box center [943, 277] width 46 height 12
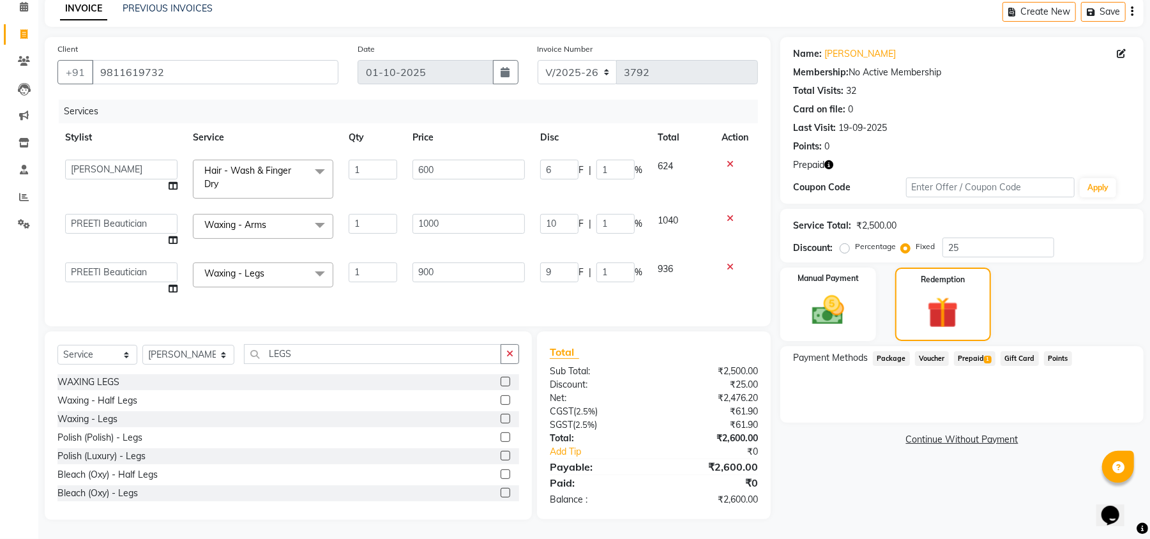
click at [976, 351] on span "Prepaid 1" at bounding box center [975, 358] width 42 height 15
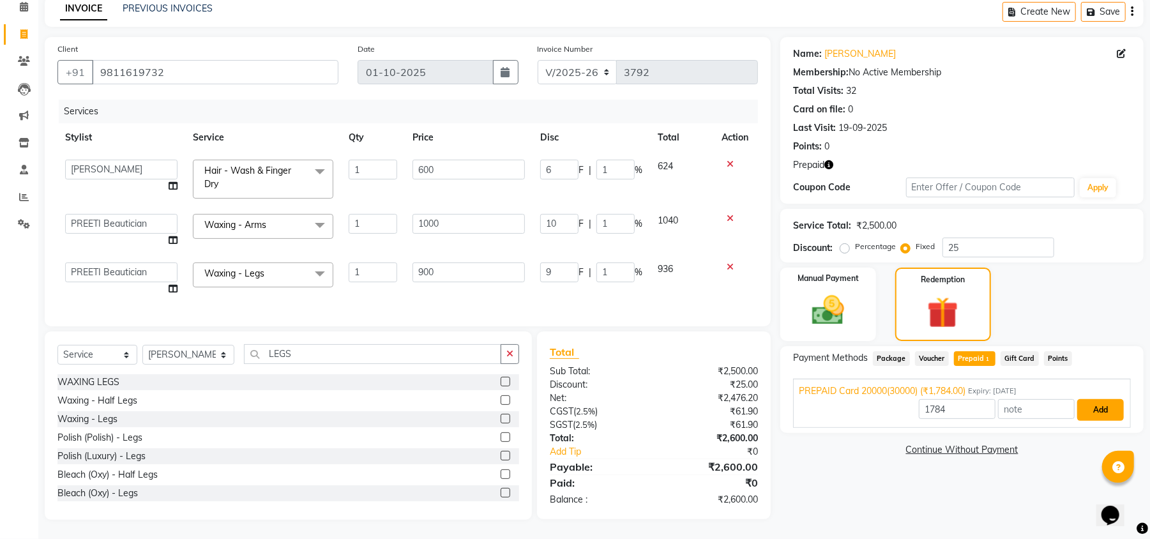
click at [1090, 399] on button "Add" at bounding box center [1101, 410] width 47 height 22
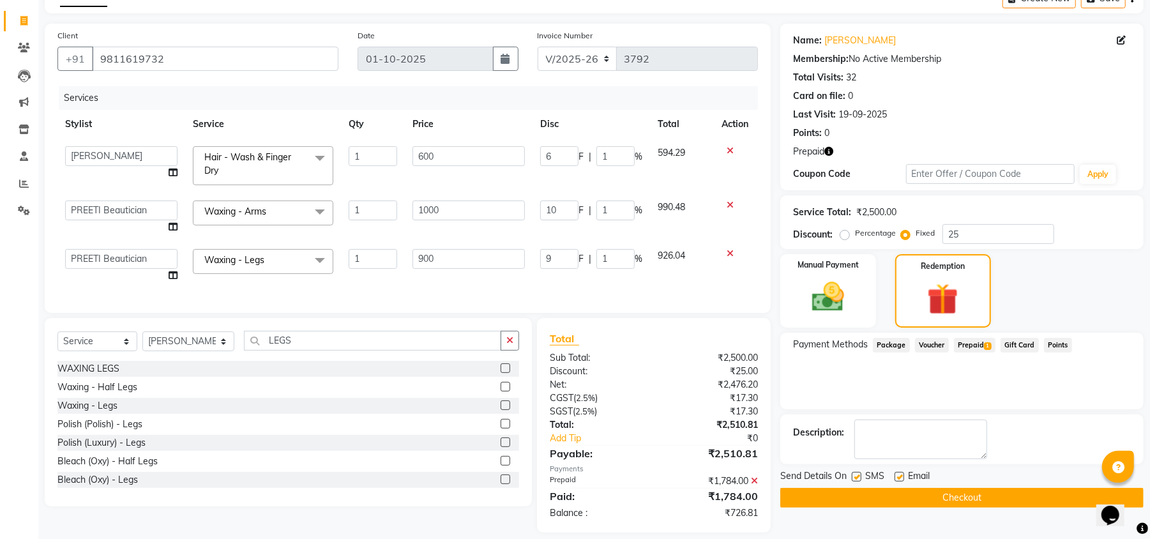
scroll to position [98, 0]
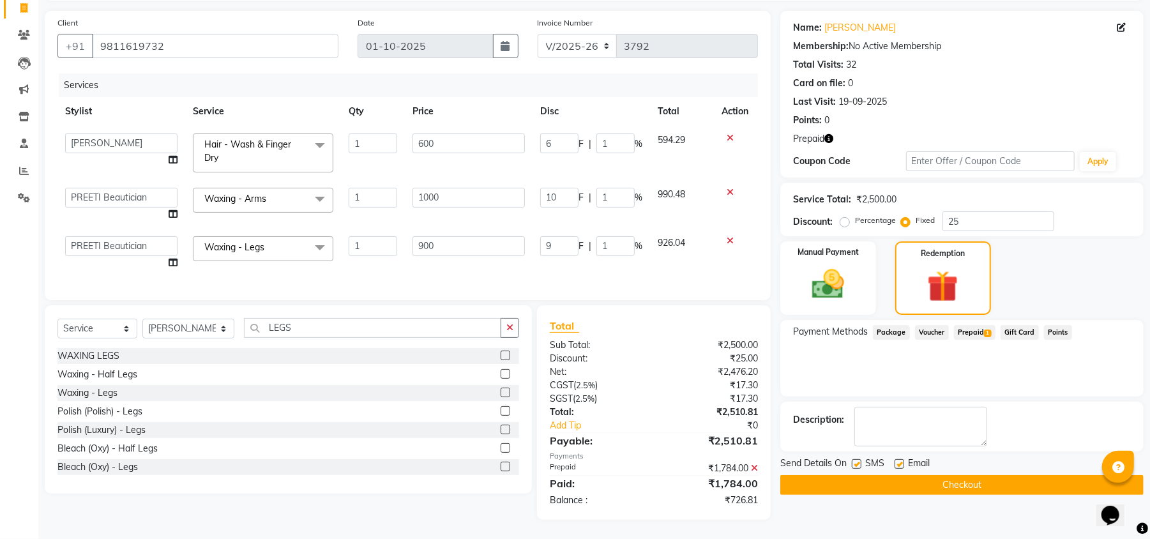
click at [897, 514] on div "Name: Sakshi Suriya Kiran Membership: No Active Membership Total Visits: 32 Car…" at bounding box center [967, 265] width 373 height 509
click at [905, 497] on div "Name: Sakshi Suriya Kiran Membership: No Active Membership Total Visits: 32 Car…" at bounding box center [967, 265] width 373 height 509
click at [1074, 383] on div "Payment Methods Package Voucher Prepaid 1 Gift Card Points" at bounding box center [962, 358] width 363 height 77
click at [1048, 381] on div "Payment Methods Package Voucher Prepaid 1 Gift Card Points" at bounding box center [962, 358] width 363 height 77
click at [854, 266] on img at bounding box center [828, 284] width 55 height 39
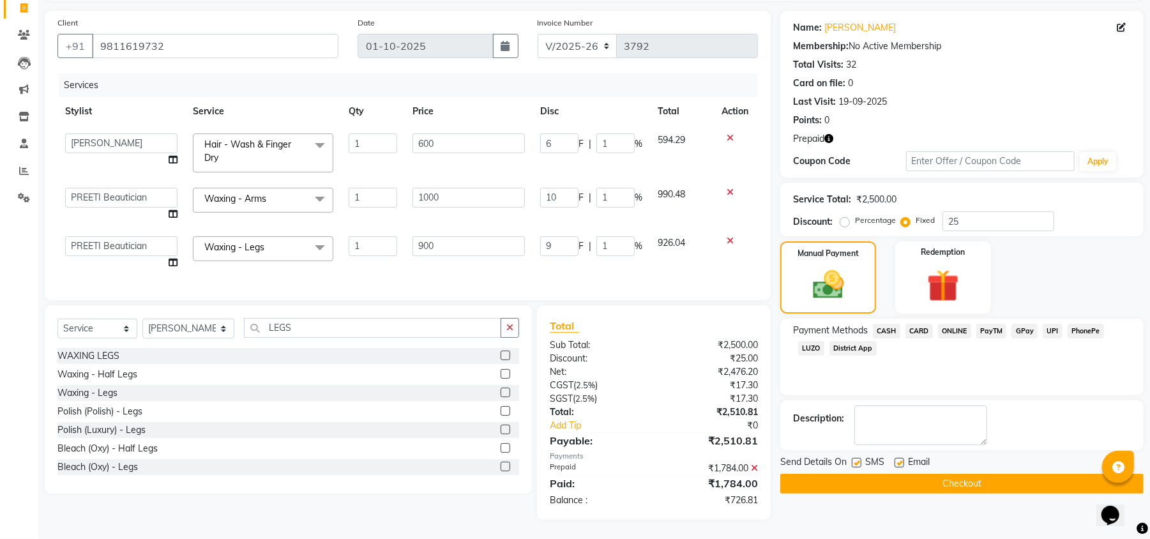
click at [887, 324] on span "CASH" at bounding box center [886, 331] width 27 height 15
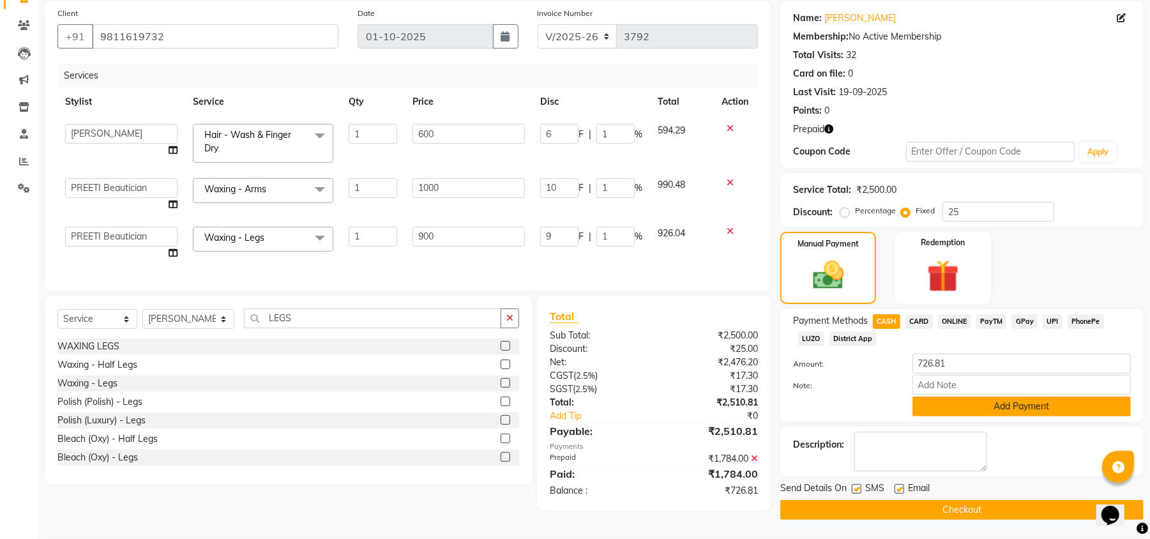
click at [1019, 404] on button "Add Payment" at bounding box center [1022, 407] width 218 height 20
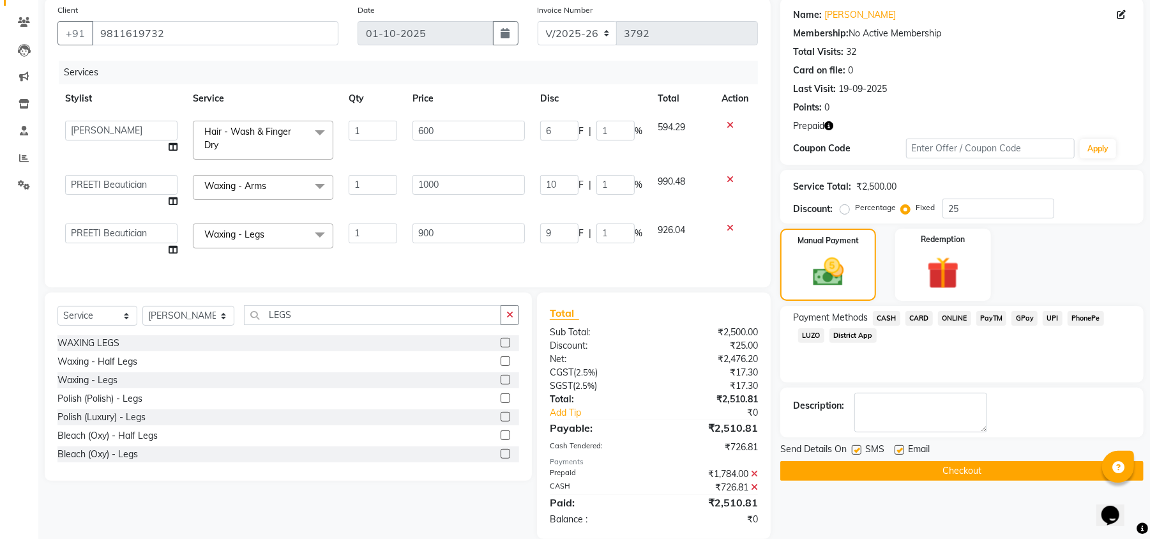
scroll to position [130, 0]
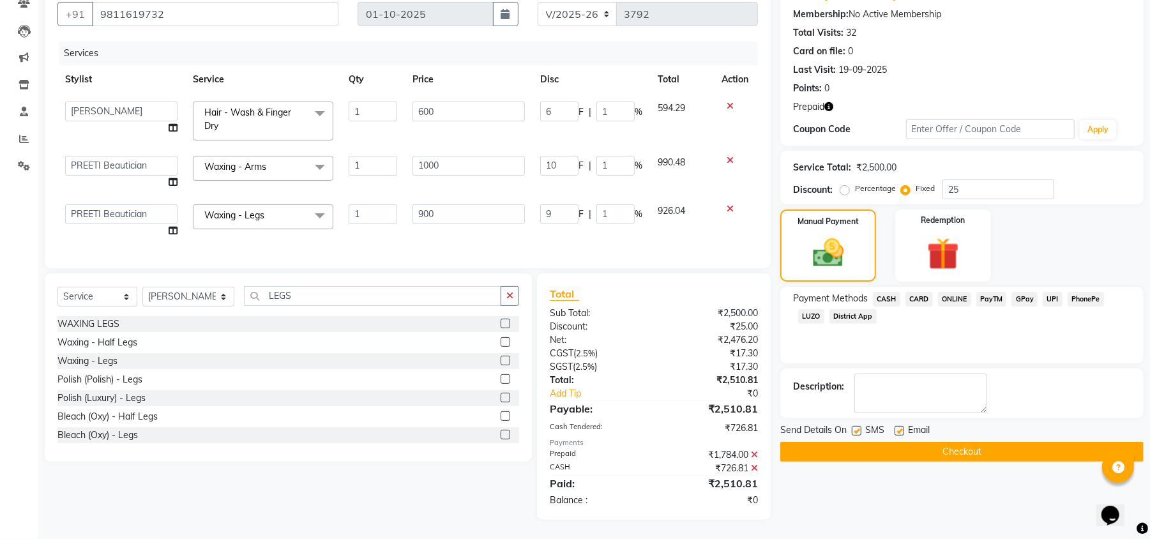
click at [901, 423] on div "Email" at bounding box center [917, 431] width 45 height 16
click at [906, 423] on div "Email" at bounding box center [917, 431] width 45 height 16
click at [897, 426] on label at bounding box center [900, 431] width 10 height 10
click at [897, 427] on input "checkbox" at bounding box center [899, 431] width 8 height 8
checkbox input "false"
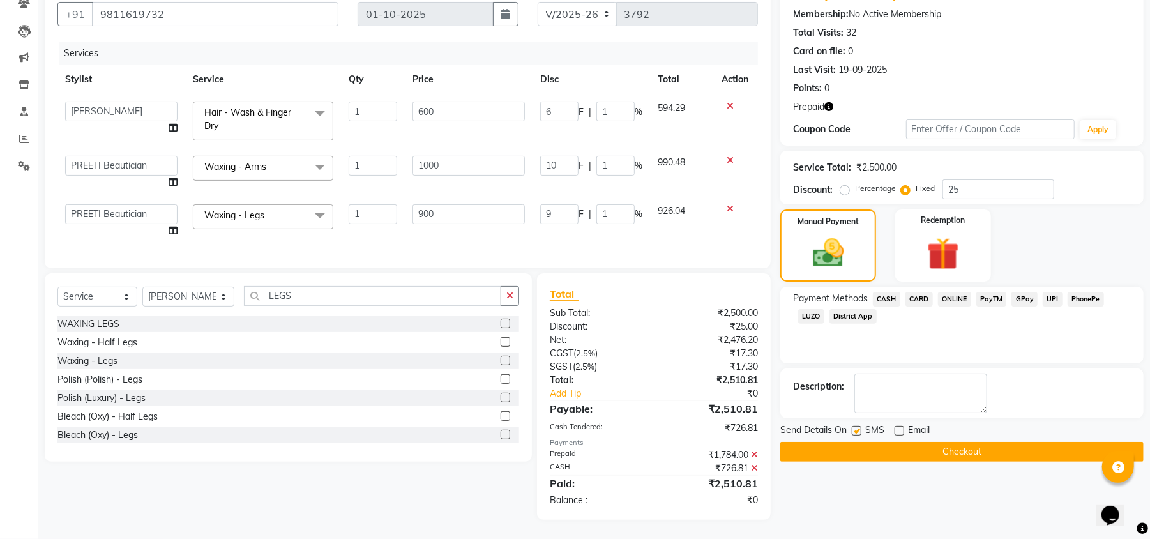
click at [854, 426] on label at bounding box center [857, 431] width 10 height 10
click at [854, 427] on input "checkbox" at bounding box center [856, 431] width 8 height 8
checkbox input "false"
click at [878, 442] on button "Checkout" at bounding box center [962, 452] width 363 height 20
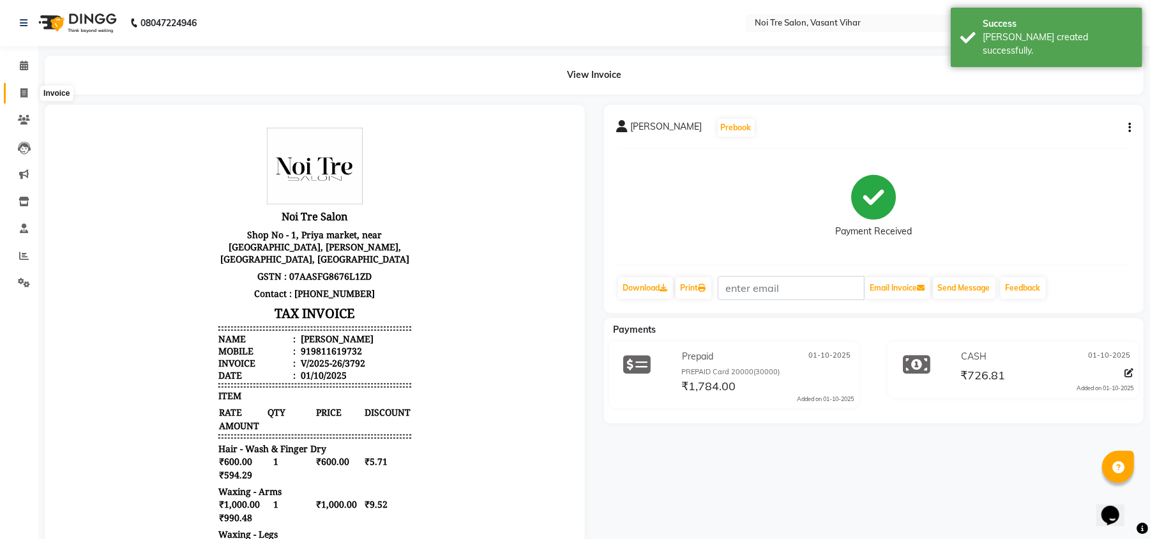
click at [20, 95] on icon at bounding box center [23, 93] width 7 height 10
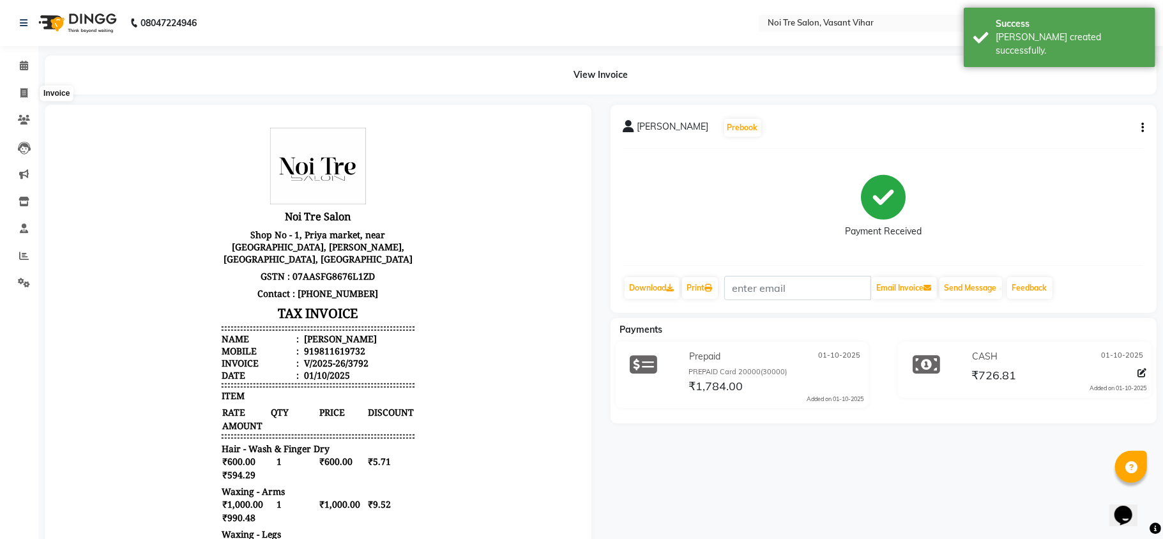
select select "service"
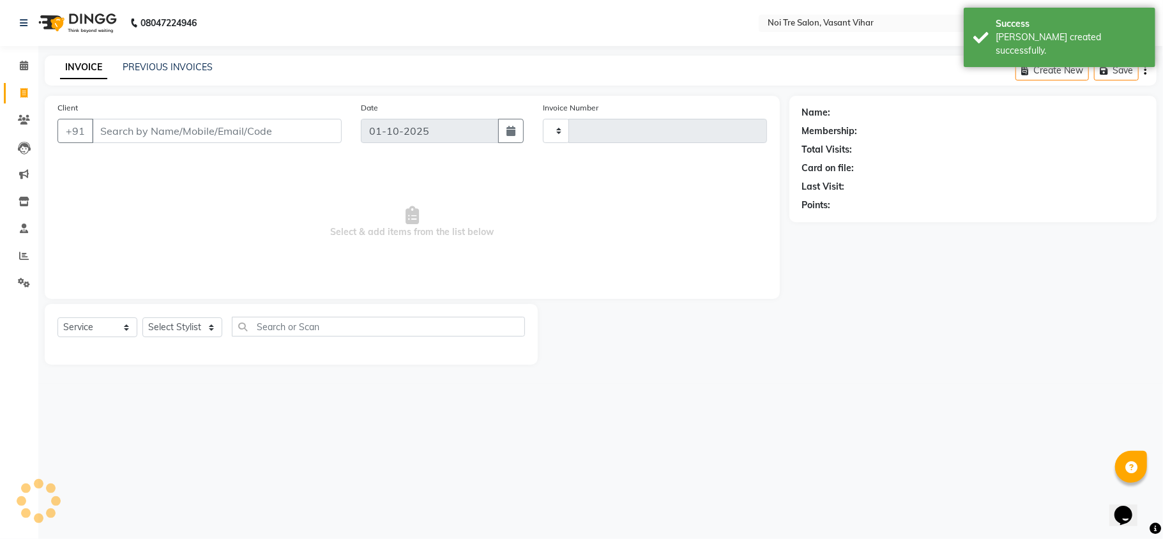
click at [187, 59] on div "INVOICE PREVIOUS INVOICES Create New Save" at bounding box center [601, 71] width 1112 height 30
type input "3793"
click at [187, 65] on link "PREVIOUS INVOICES" at bounding box center [168, 66] width 90 height 11
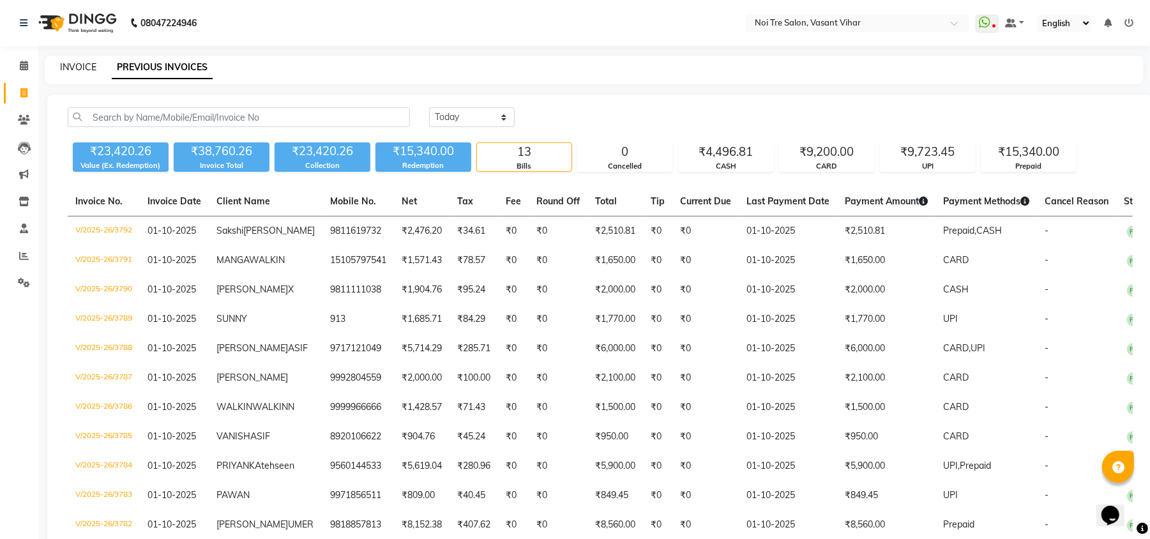
click at [82, 63] on link "INVOICE" at bounding box center [78, 66] width 36 height 11
select select "service"
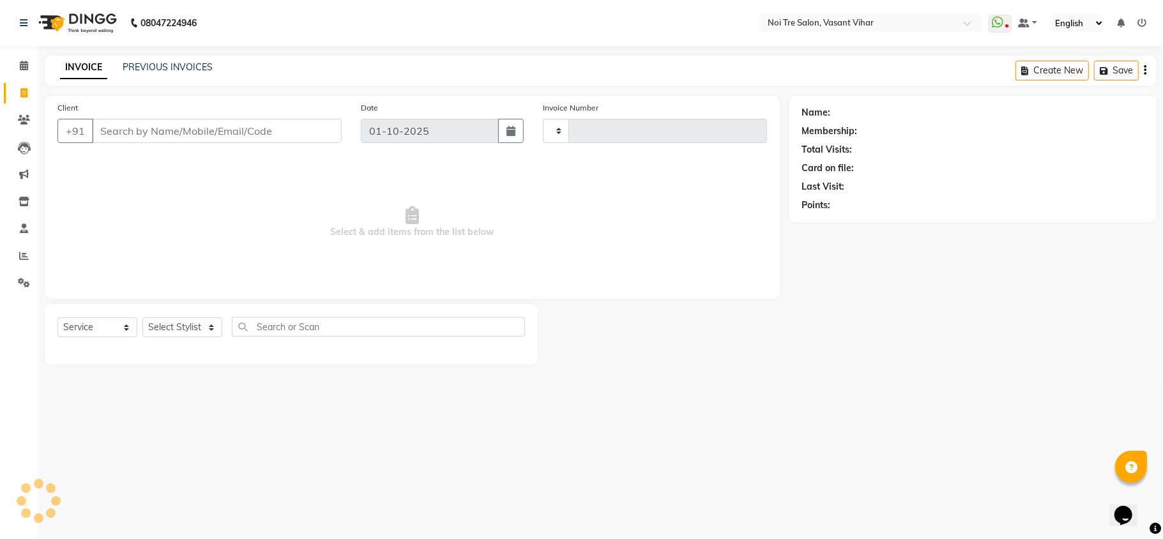
type input "3793"
select select "3944"
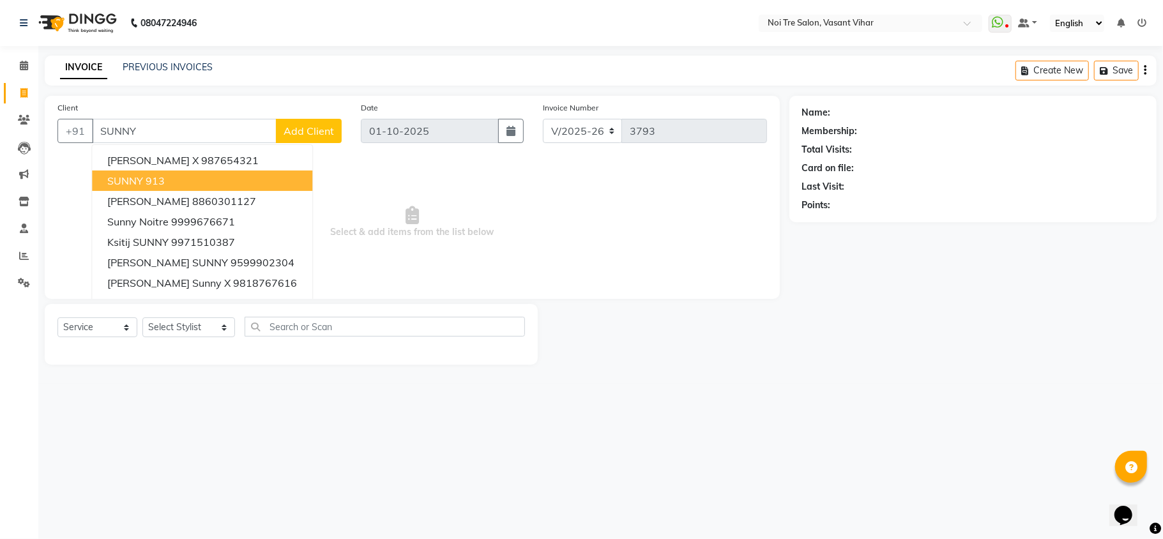
click at [147, 176] on ngb-highlight "913" at bounding box center [155, 180] width 19 height 13
type input "913"
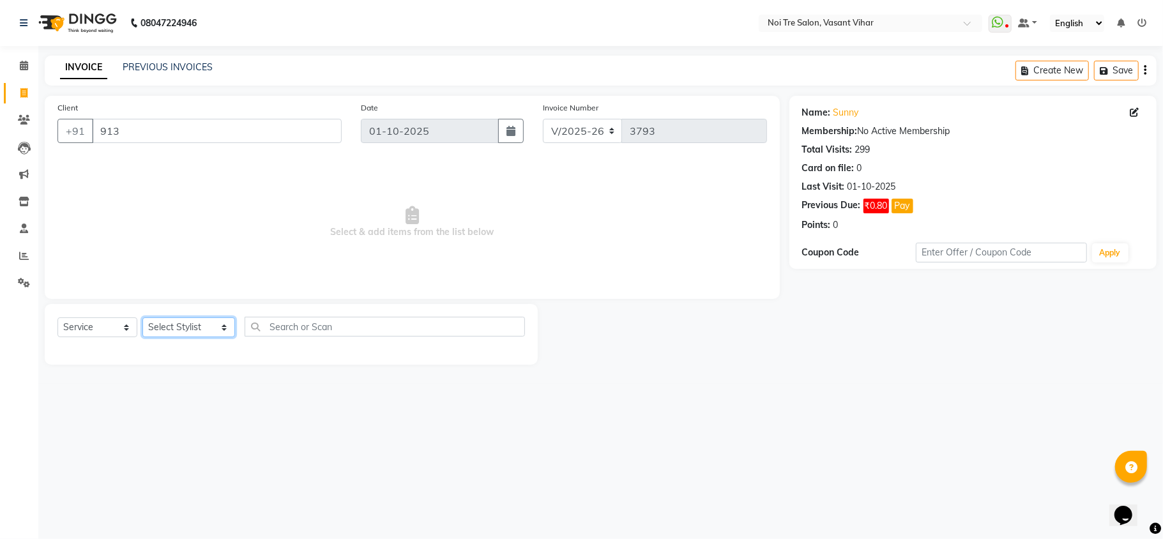
click at [174, 328] on select "Select Stylist Abhishek AMARNATH Asif DANISH(PUNJABI BAGH) DHARAM FAIZAN GEETA …" at bounding box center [188, 327] width 93 height 20
select select "20380"
click at [142, 317] on select "Select Stylist Abhishek AMARNATH Asif DANISH(PUNJABI BAGH) DHARAM FAIZAN GEETA …" at bounding box center [188, 327] width 93 height 20
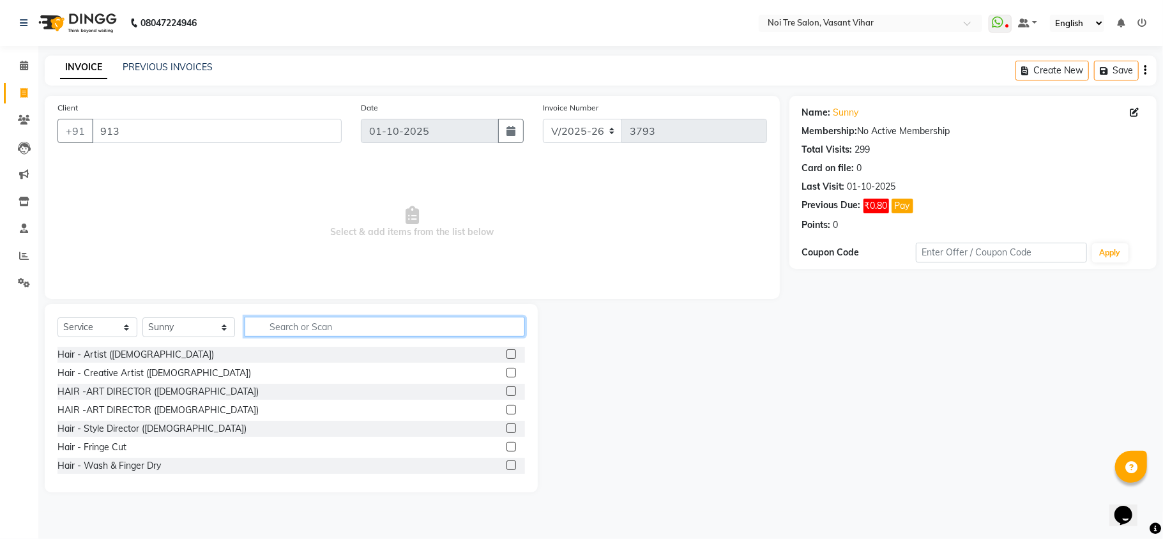
click at [335, 330] on input "text" at bounding box center [385, 327] width 280 height 20
type input "u"
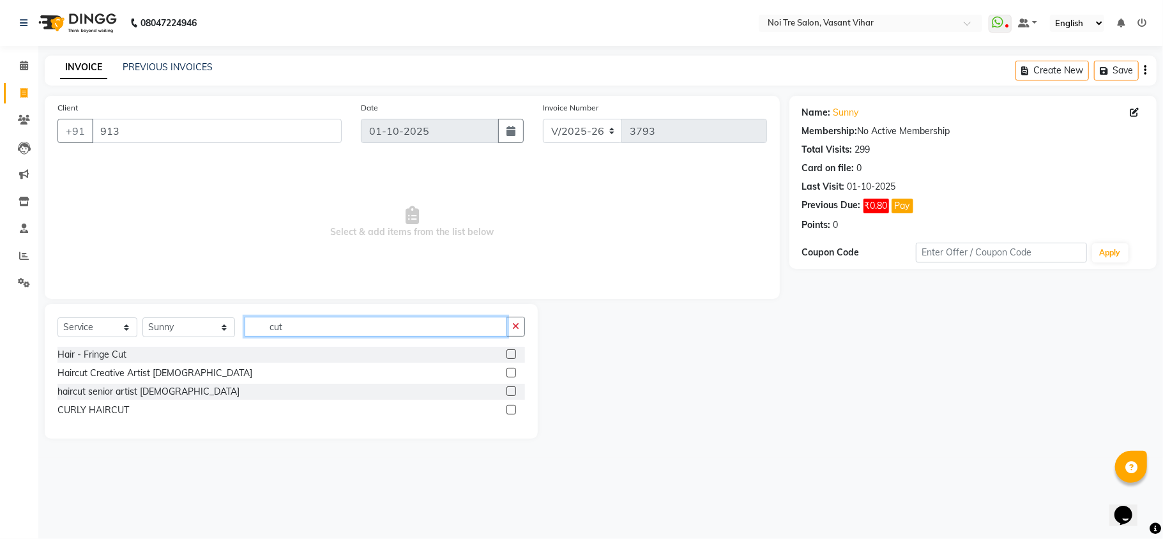
type input "cut"
click at [511, 376] on label at bounding box center [512, 373] width 10 height 10
click at [511, 376] on input "checkbox" at bounding box center [511, 373] width 8 height 8
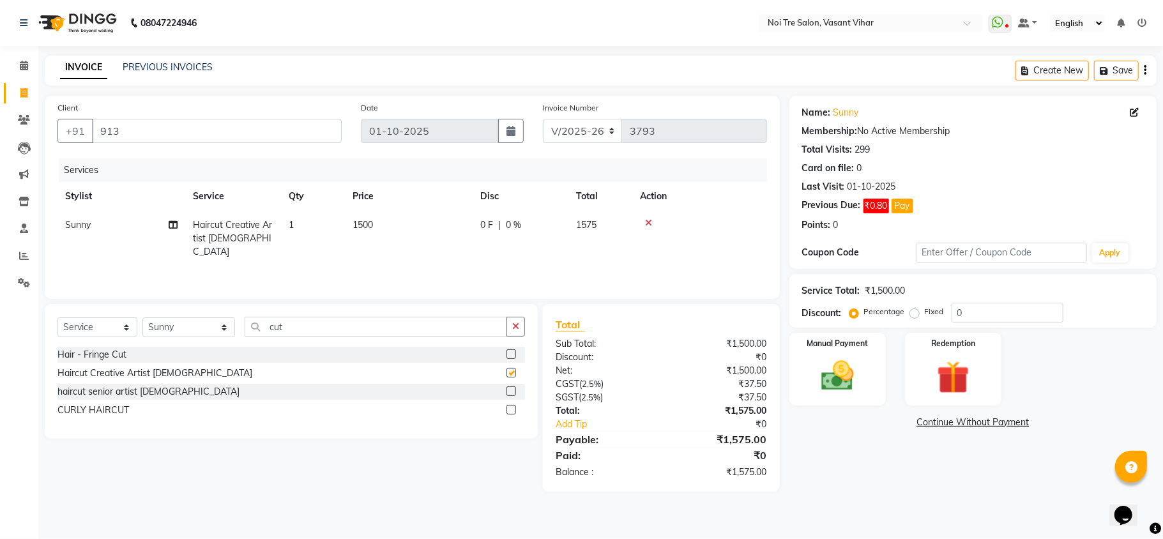
checkbox input "false"
drag, startPoint x: 303, startPoint y: 328, endPoint x: 0, endPoint y: 284, distance: 305.9
click at [19, 294] on app-home "08047224946 Select Location × Noi Tre Salon, Vasant Vihar WhatsApp Status ✕ Sta…" at bounding box center [581, 255] width 1163 height 511
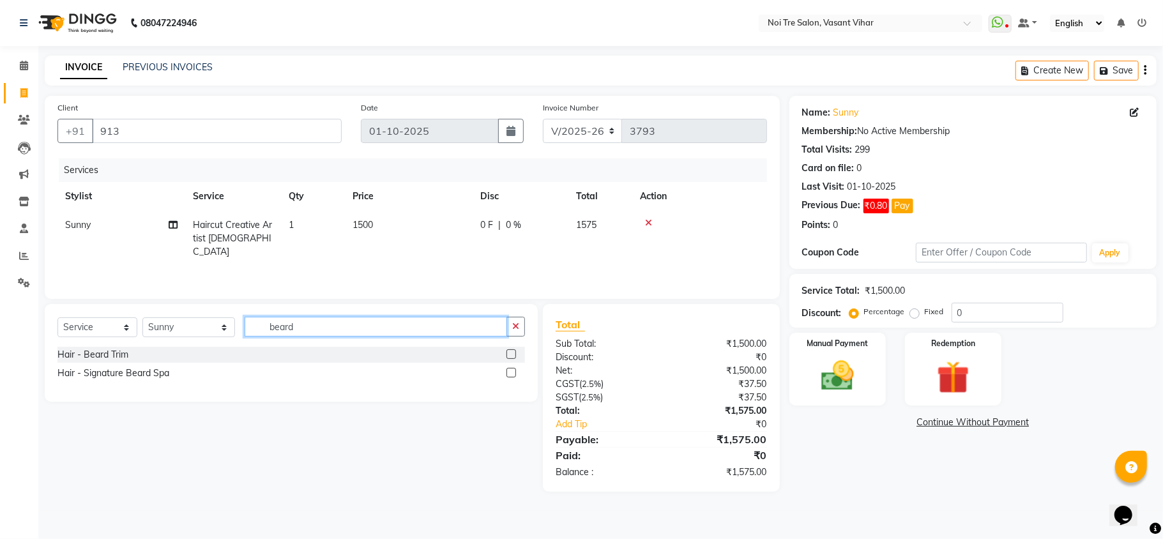
type input "beard"
click at [447, 234] on td "1500" at bounding box center [409, 239] width 128 height 56
select select "20380"
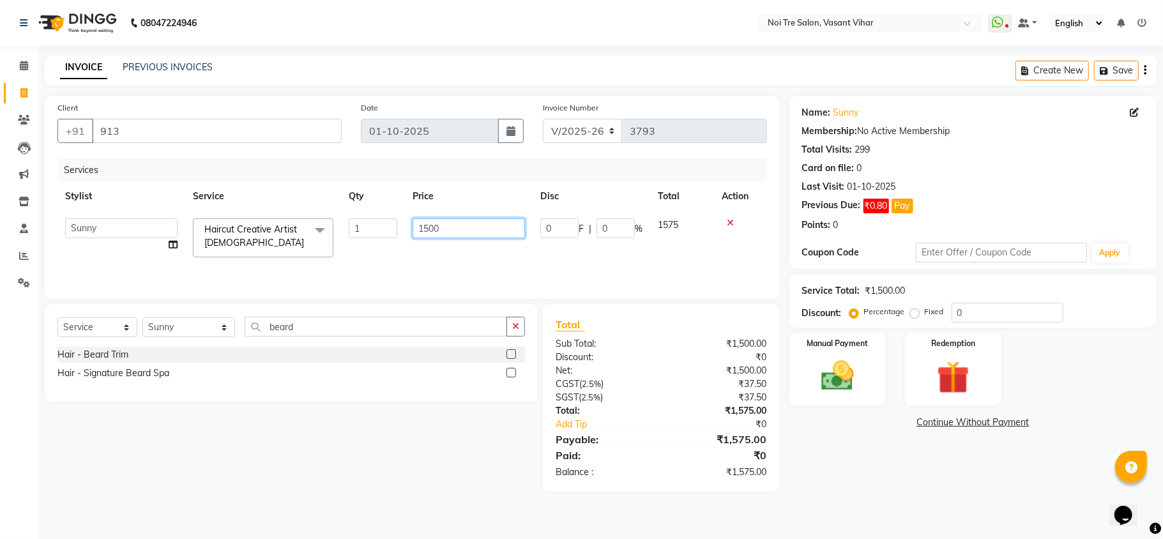
drag, startPoint x: 468, startPoint y: 225, endPoint x: 238, endPoint y: 227, distance: 229.9
click at [238, 227] on tr "Abhishek AMARNATH Asif DANISH(PUNJABI BAGH) DHARAM FAIZAN GEETA Kamal Karan PDC…" at bounding box center [412, 238] width 710 height 54
type input "1770"
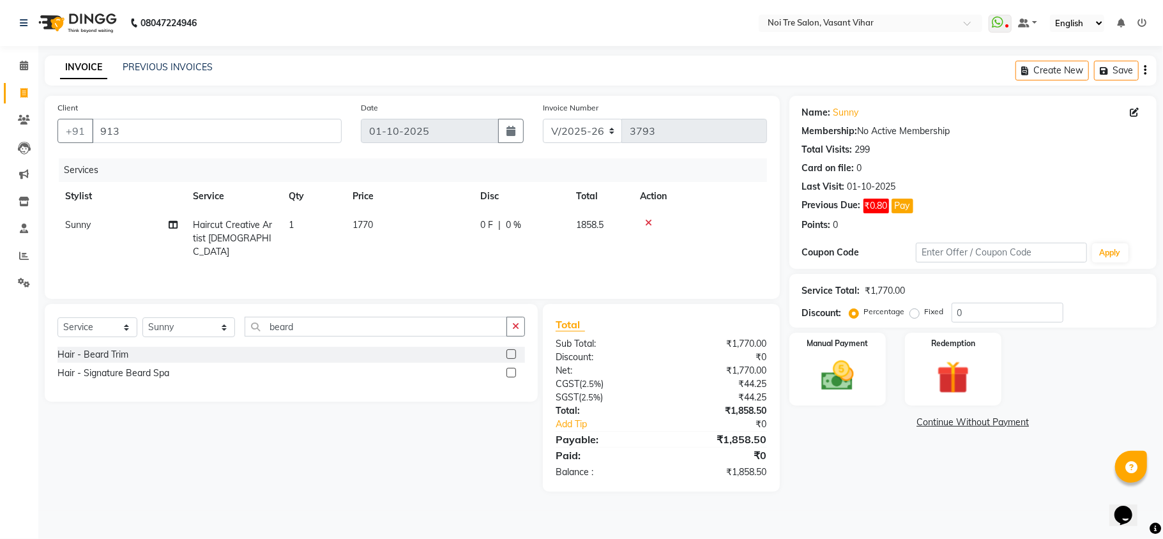
click at [925, 312] on label "Fixed" at bounding box center [934, 311] width 19 height 11
click at [913, 312] on input "Fixed" at bounding box center [917, 311] width 9 height 9
radio input "true"
drag, startPoint x: 977, startPoint y: 307, endPoint x: 843, endPoint y: 300, distance: 134.3
click at [843, 300] on div "Service Total: ₹1,770.00 Discount: Percentage Fixed 0" at bounding box center [973, 300] width 342 height 43
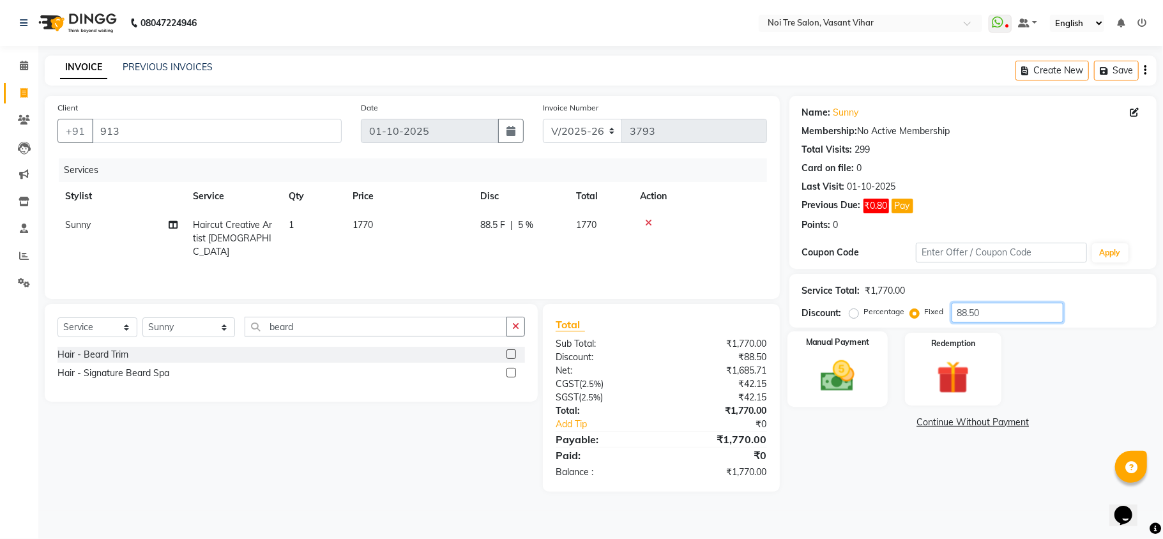
type input "88.50"
click at [846, 372] on img at bounding box center [838, 376] width 56 height 40
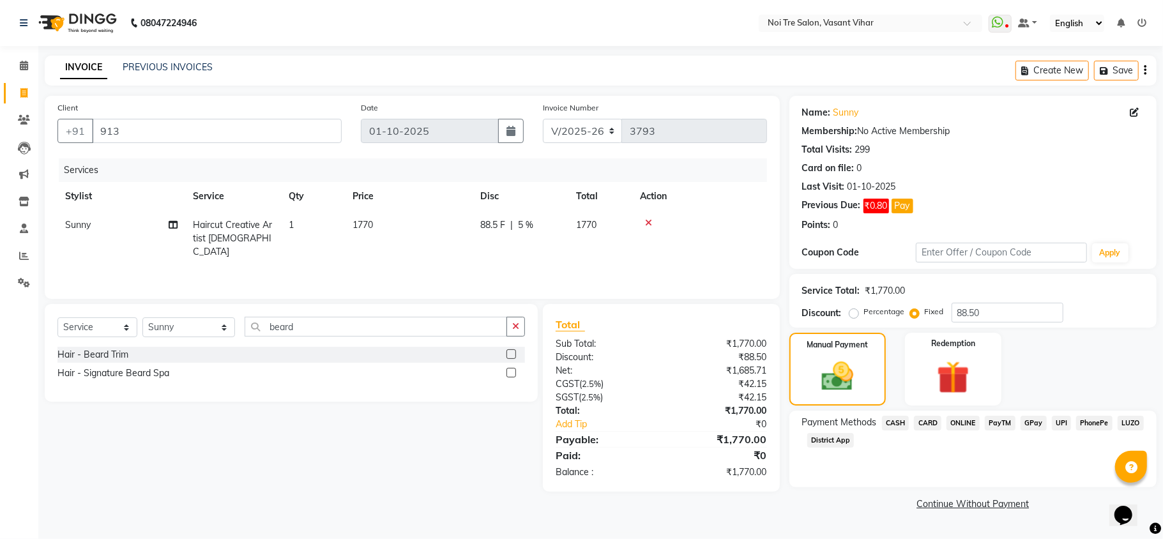
click at [885, 415] on div "Payment Methods CASH CARD ONLINE PayTM GPay UPI PhonePe LUZO District App" at bounding box center [972, 449] width 367 height 77
click at [918, 425] on span "CARD" at bounding box center [927, 423] width 27 height 15
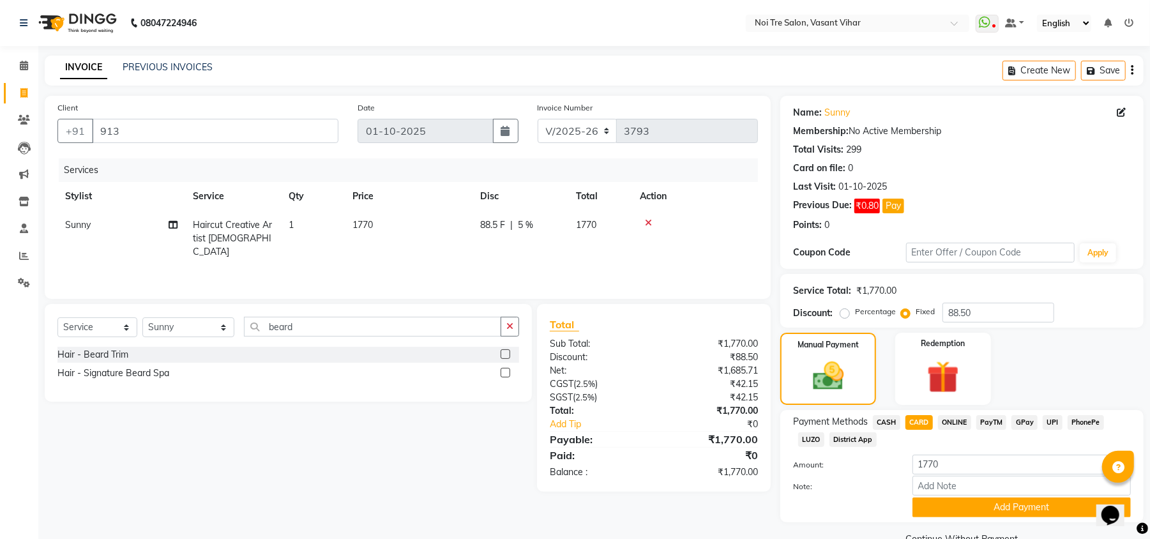
click at [982, 499] on button "Add Payment" at bounding box center [1022, 508] width 218 height 20
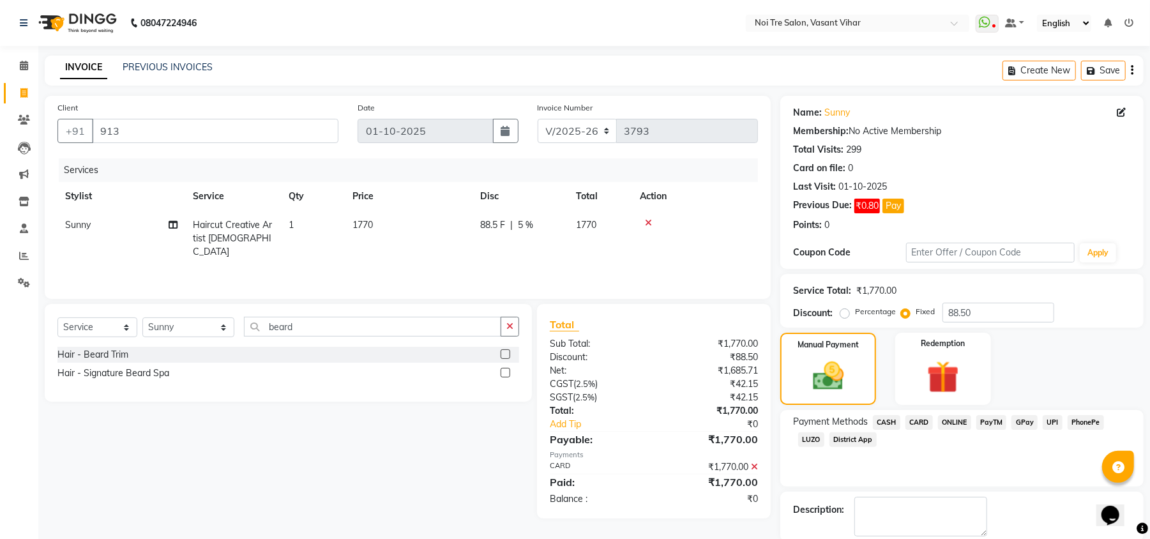
scroll to position [66, 0]
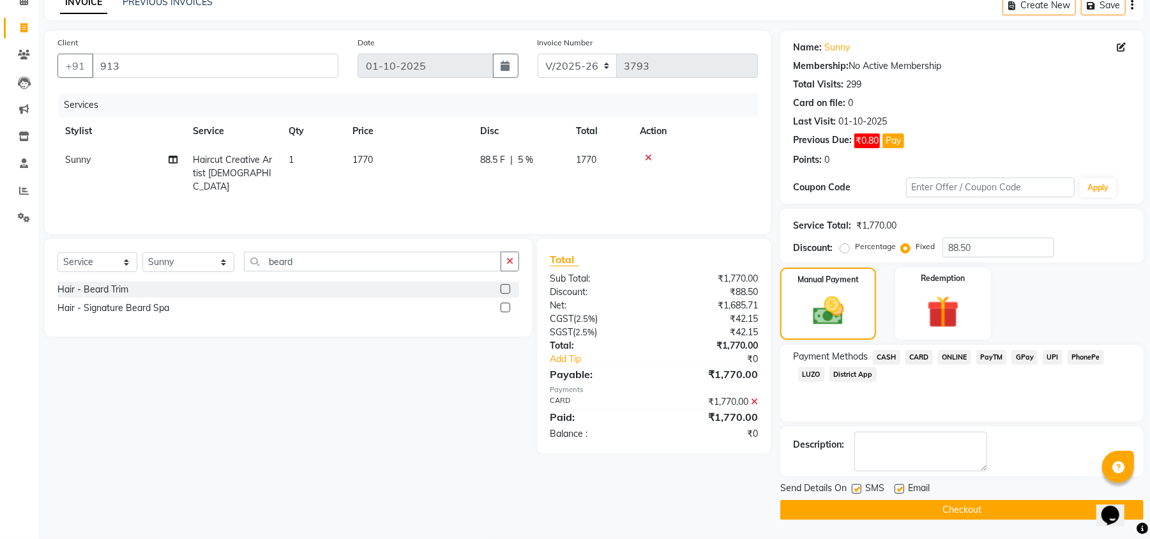
click at [984, 512] on button "Checkout" at bounding box center [962, 510] width 363 height 20
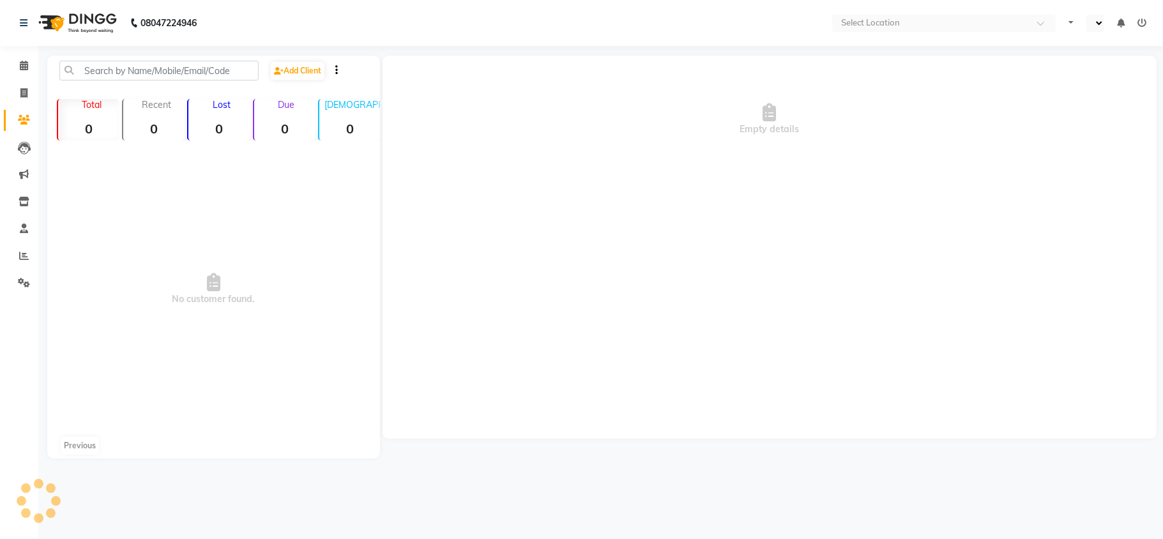
select select "en"
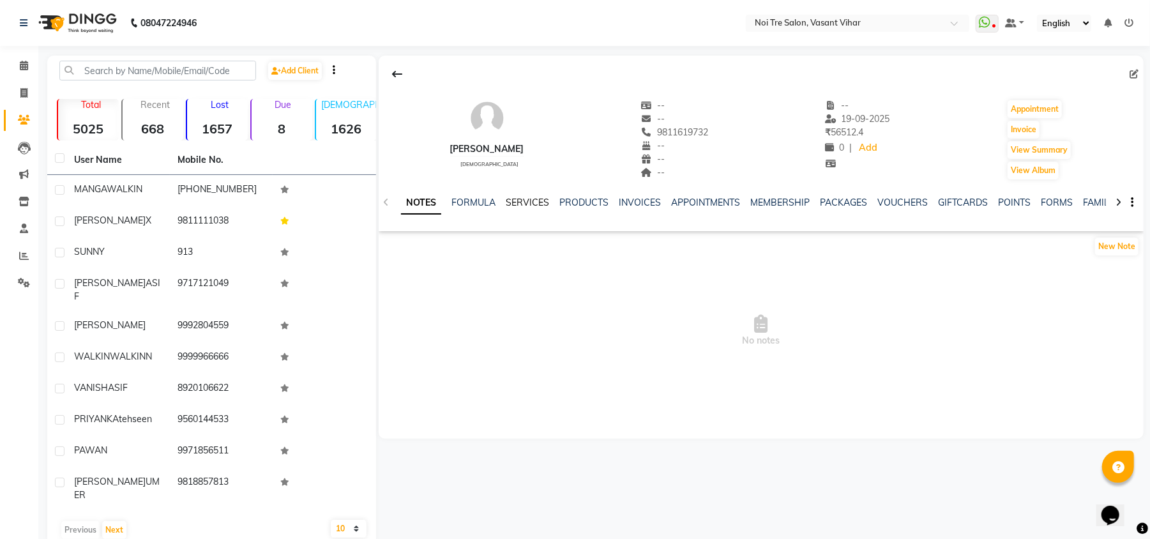
click at [534, 207] on link "SERVICES" at bounding box center [527, 202] width 43 height 11
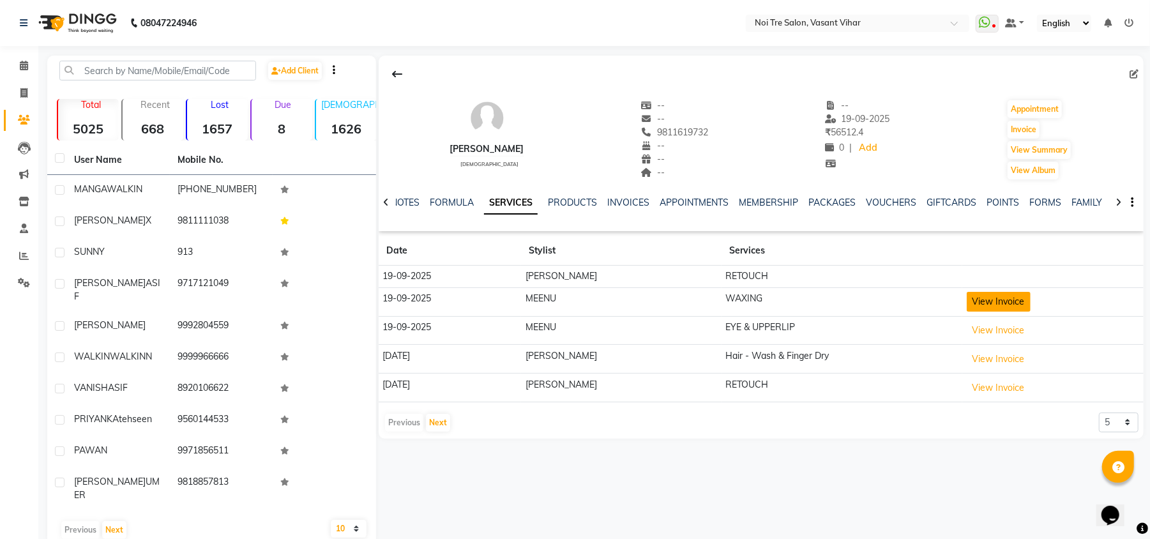
click at [986, 304] on button "View Invoice" at bounding box center [999, 302] width 64 height 20
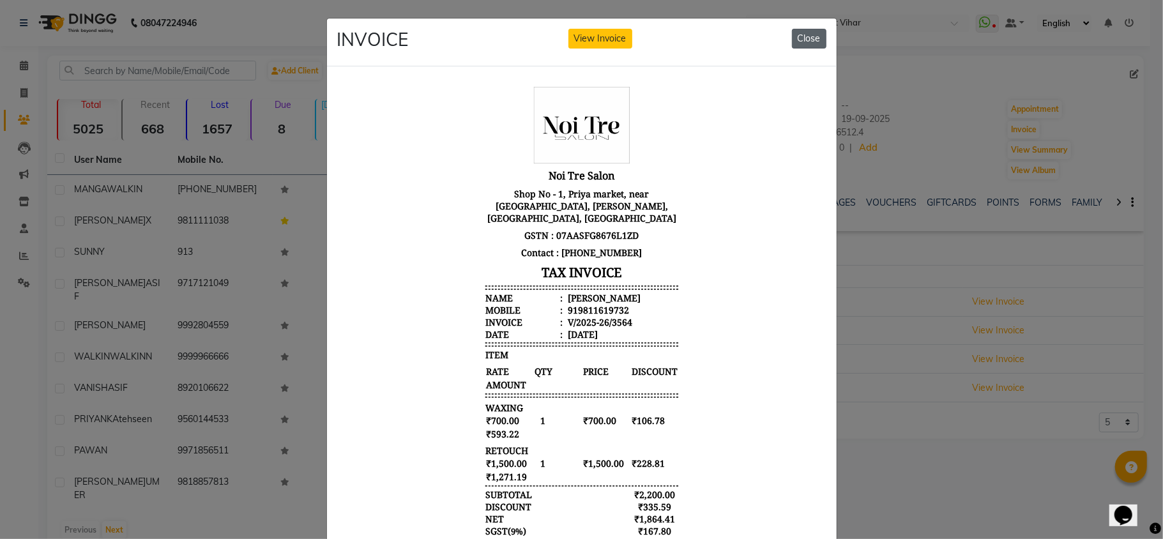
click at [802, 42] on button "Close" at bounding box center [809, 39] width 34 height 20
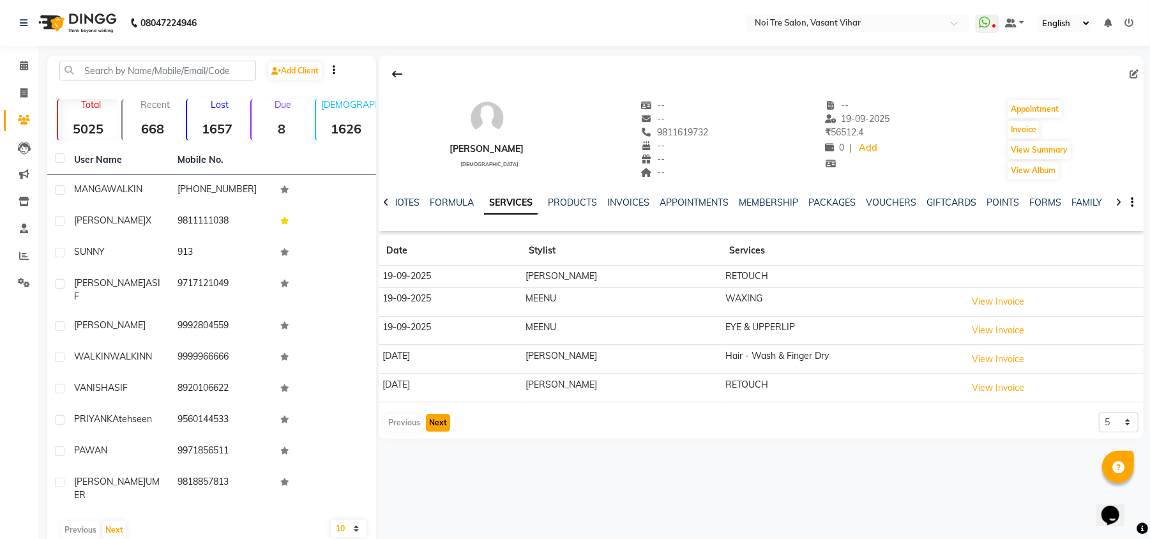
click at [441, 428] on button "Next" at bounding box center [438, 423] width 24 height 18
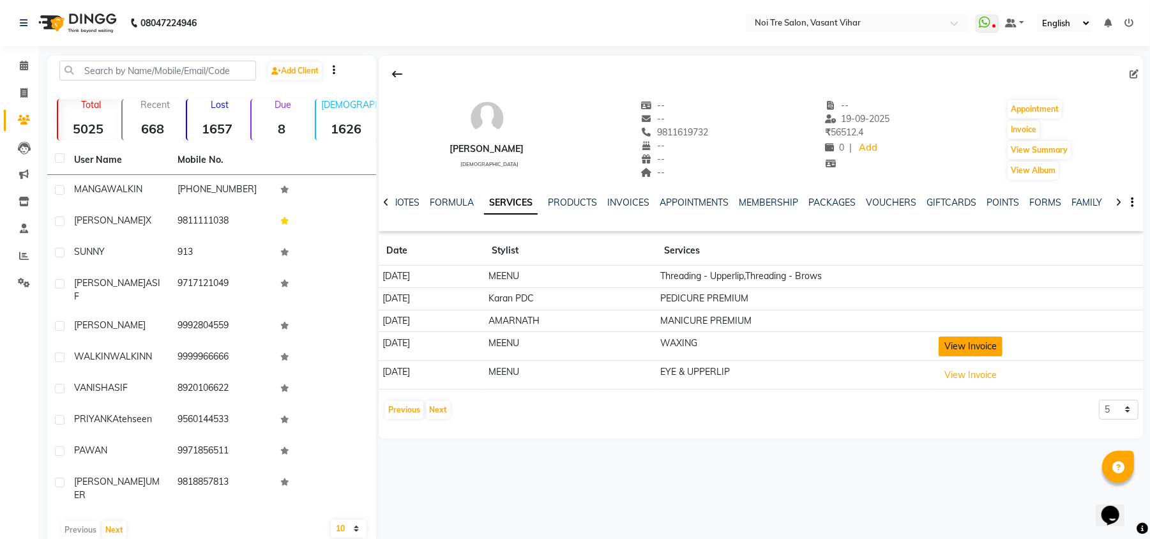
click at [1002, 351] on button "View Invoice" at bounding box center [971, 347] width 64 height 20
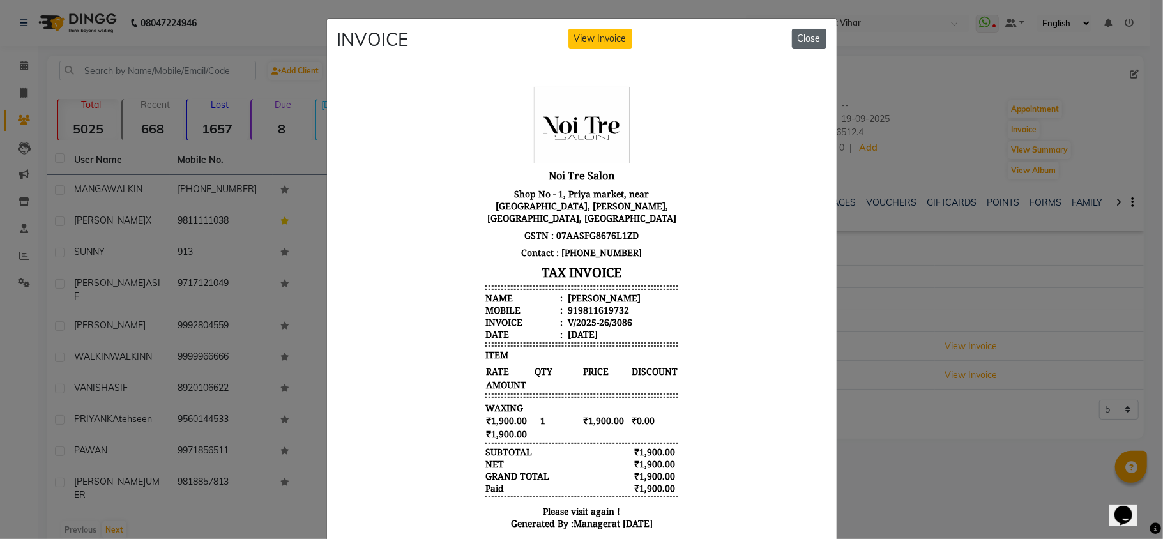
click at [810, 43] on button "Close" at bounding box center [809, 39] width 34 height 20
